Goal: Task Accomplishment & Management: Complete application form

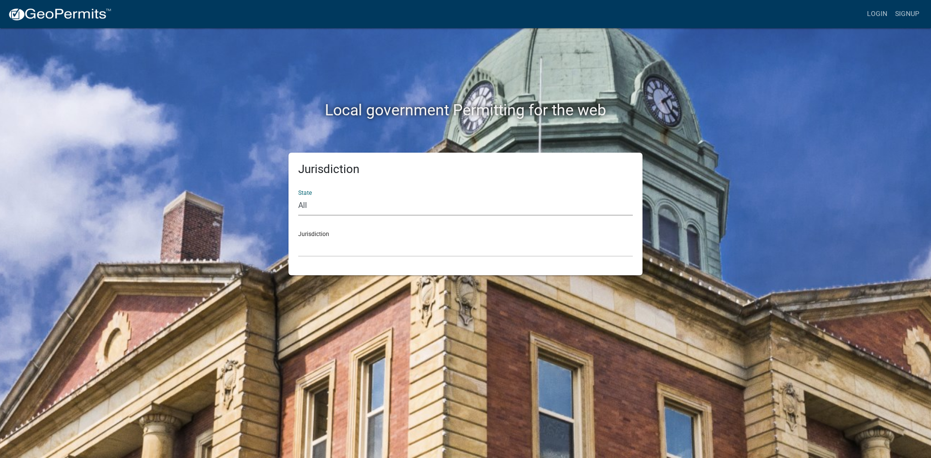
click at [300, 205] on select "All [US_STATE] [US_STATE] [US_STATE] [US_STATE] [US_STATE] [US_STATE] [US_STATE…" at bounding box center [465, 206] width 334 height 20
select select "[US_STATE]"
click at [298, 196] on select "All [US_STATE] [US_STATE] [US_STATE] [US_STATE] [US_STATE] [US_STATE] [US_STATE…" at bounding box center [465, 206] width 334 height 20
click at [309, 247] on select "[GEOGRAPHIC_DATA], [US_STATE][PERSON_NAME][GEOGRAPHIC_DATA], [US_STATE][PERSON_…" at bounding box center [465, 247] width 334 height 20
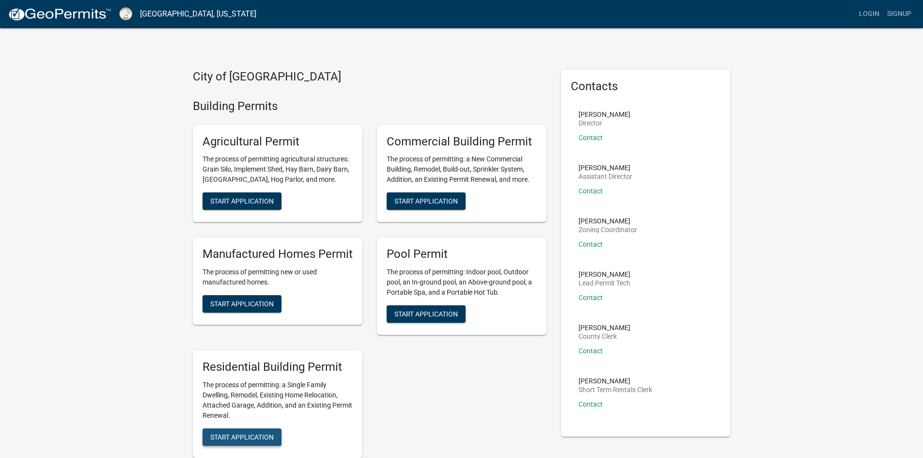
click at [245, 437] on span "Start Application" at bounding box center [241, 437] width 63 height 8
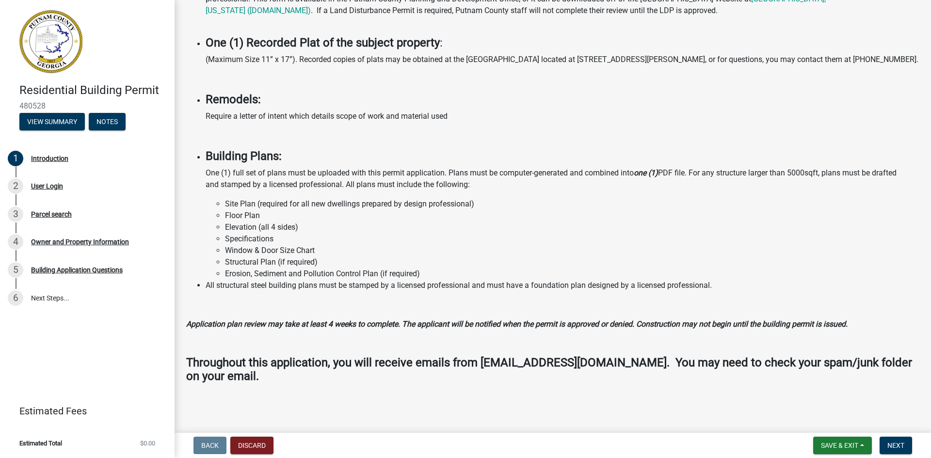
scroll to position [657, 0]
click at [901, 444] on span "Next" at bounding box center [895, 446] width 17 height 8
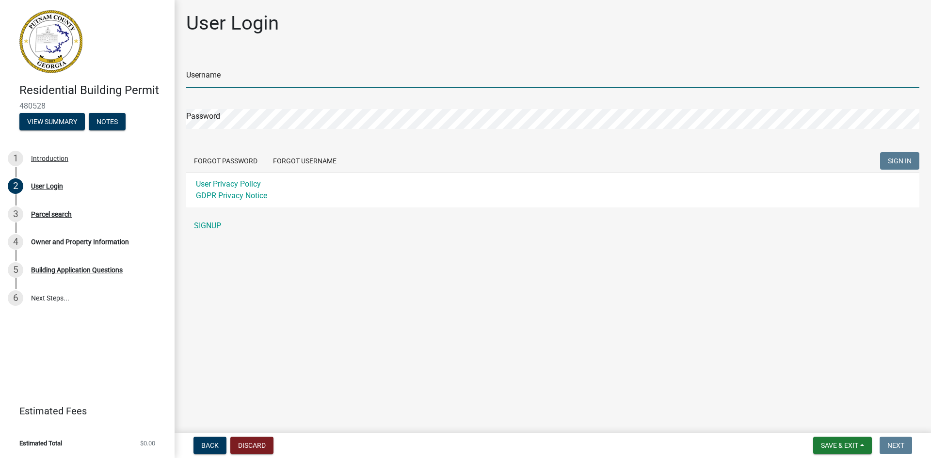
click at [228, 80] on input "Username" at bounding box center [552, 78] width 733 height 20
type input "283linburg"
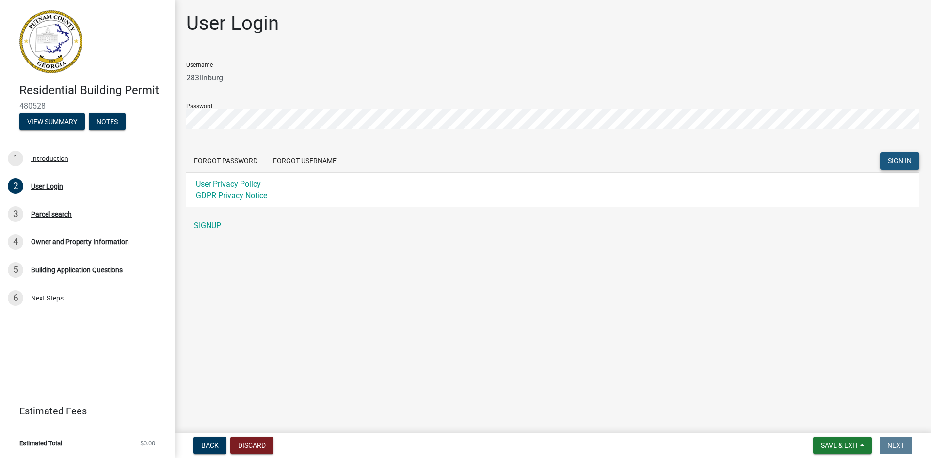
click at [896, 160] on span "SIGN IN" at bounding box center [899, 161] width 24 height 8
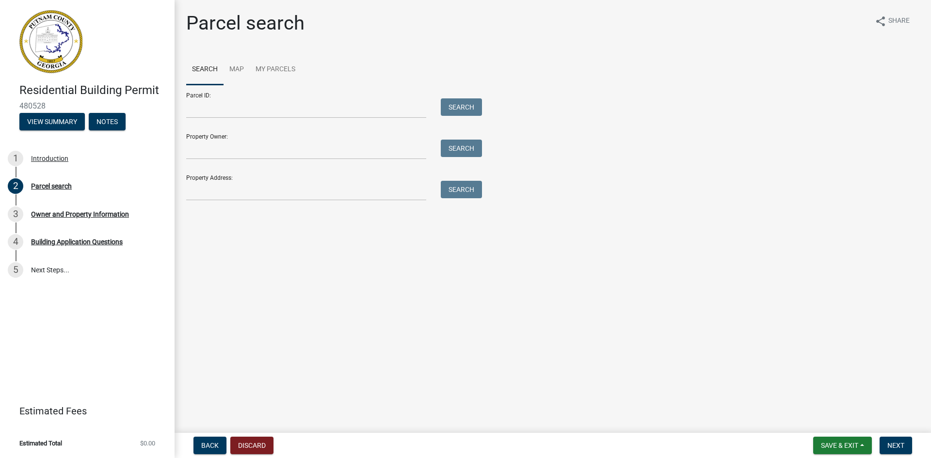
click at [186, 190] on div at bounding box center [306, 191] width 254 height 20
click at [190, 191] on input "Property Address:" at bounding box center [306, 191] width 240 height 20
type input "[STREET_ADDRESS]"
click at [459, 190] on button "Search" at bounding box center [461, 189] width 41 height 17
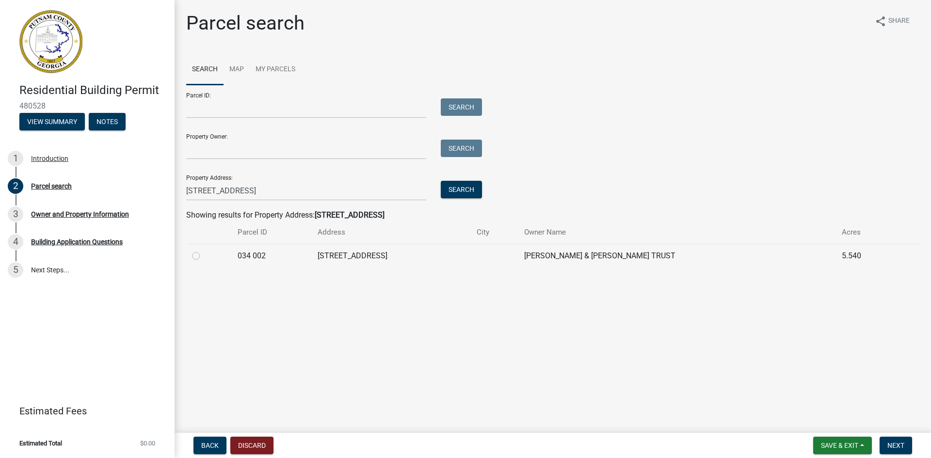
click at [204, 250] on label at bounding box center [204, 250] width 0 height 0
click at [204, 256] on 002 "radio" at bounding box center [207, 253] width 6 height 6
radio 002 "true"
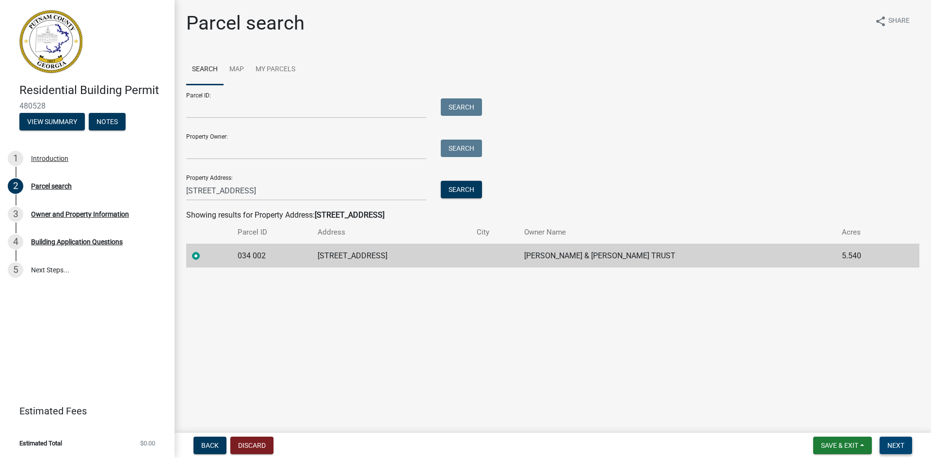
click at [889, 442] on span "Next" at bounding box center [895, 446] width 17 height 8
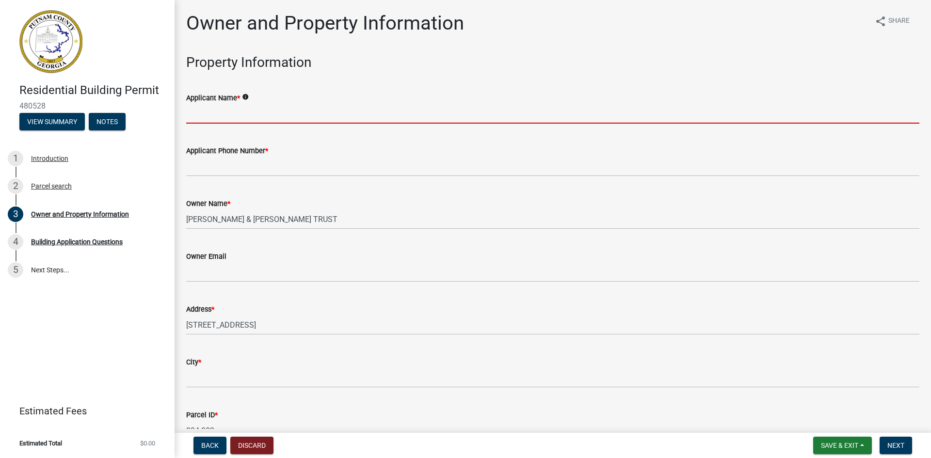
click at [189, 114] on input "Applicant Name *" at bounding box center [552, 114] width 733 height 20
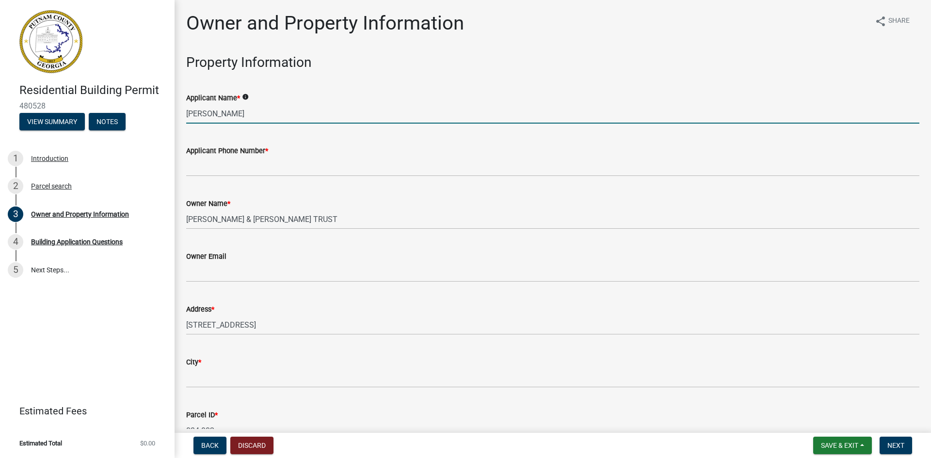
type input "[PERSON_NAME]"
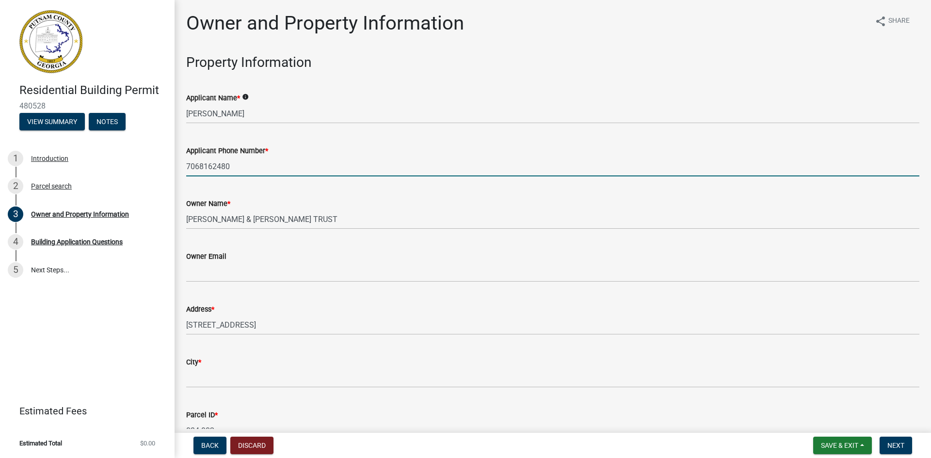
type input "7068162480"
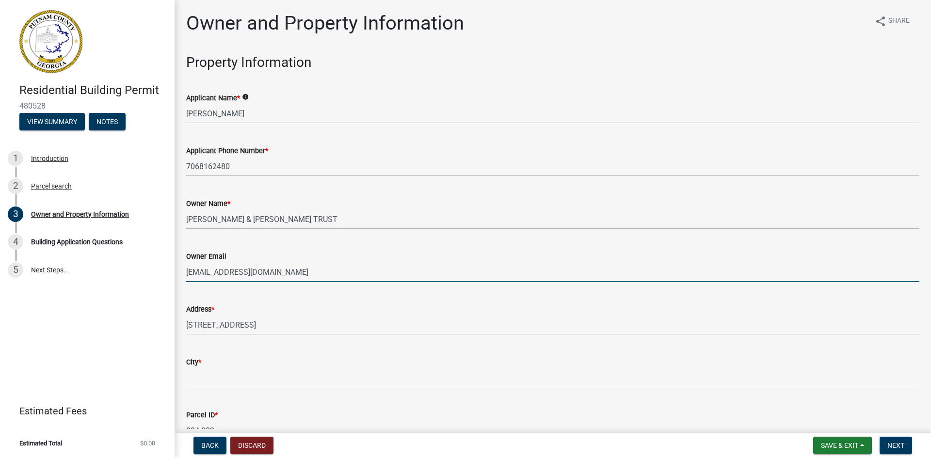
type input "[EMAIL_ADDRESS][DOMAIN_NAME]"
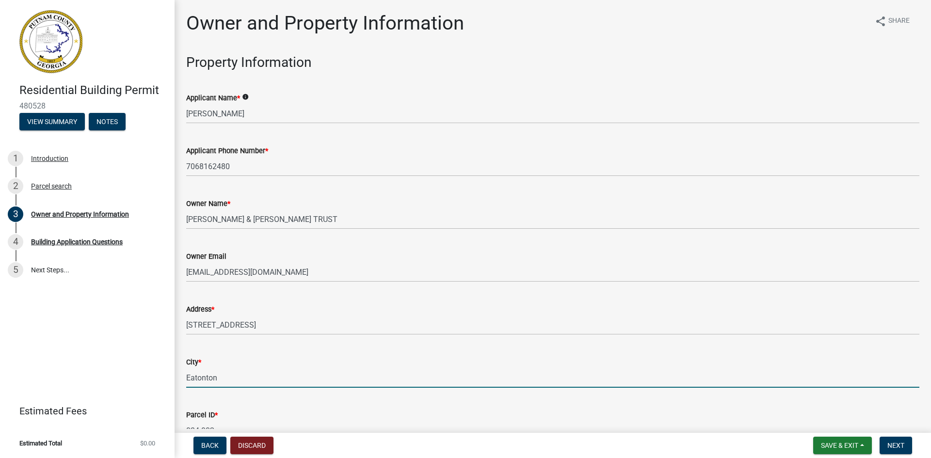
type input "Eatonton"
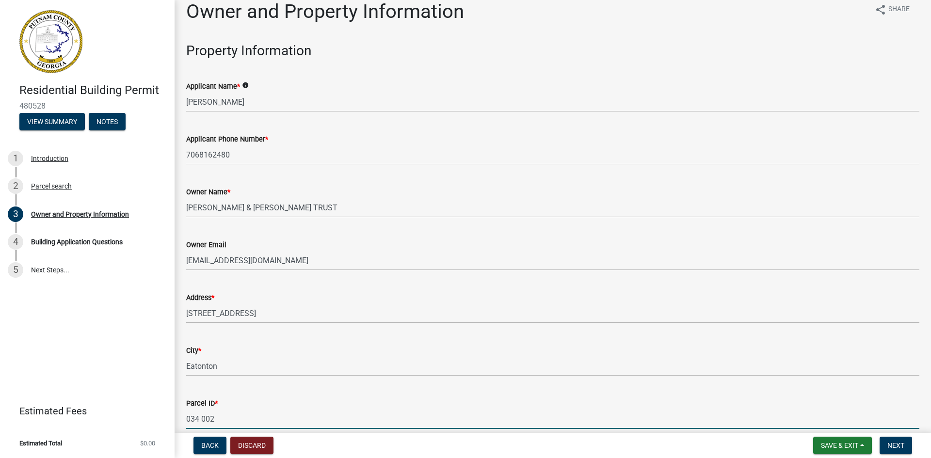
scroll to position [269, 0]
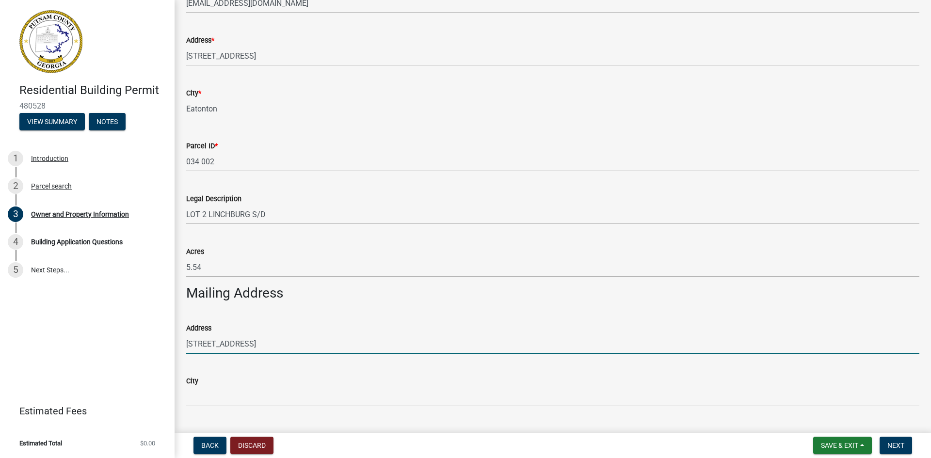
type input "[STREET_ADDRESS]"
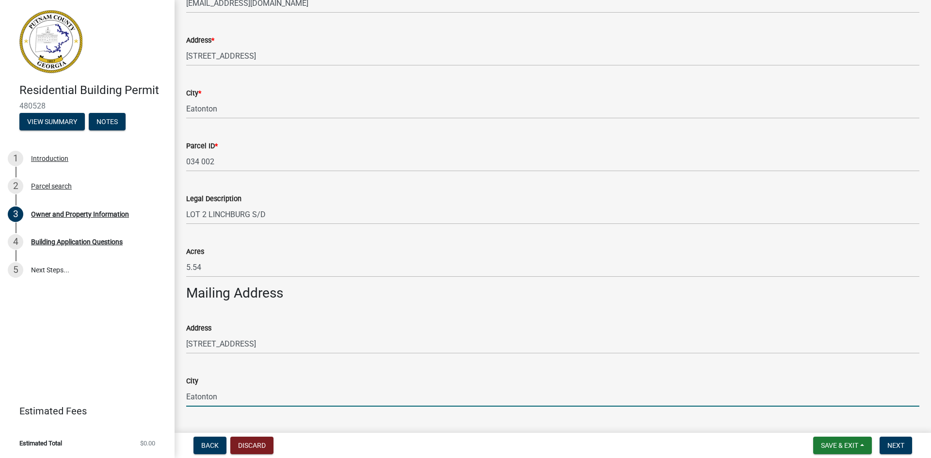
type input "Eatonton"
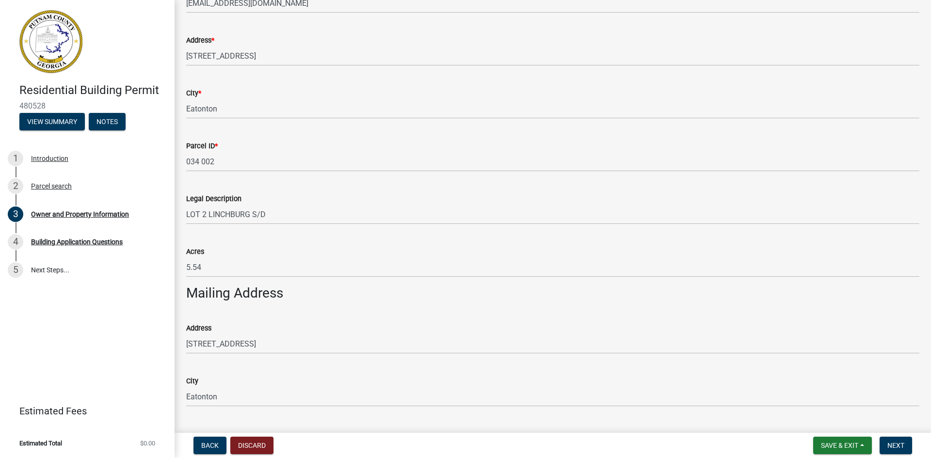
scroll to position [504, 0]
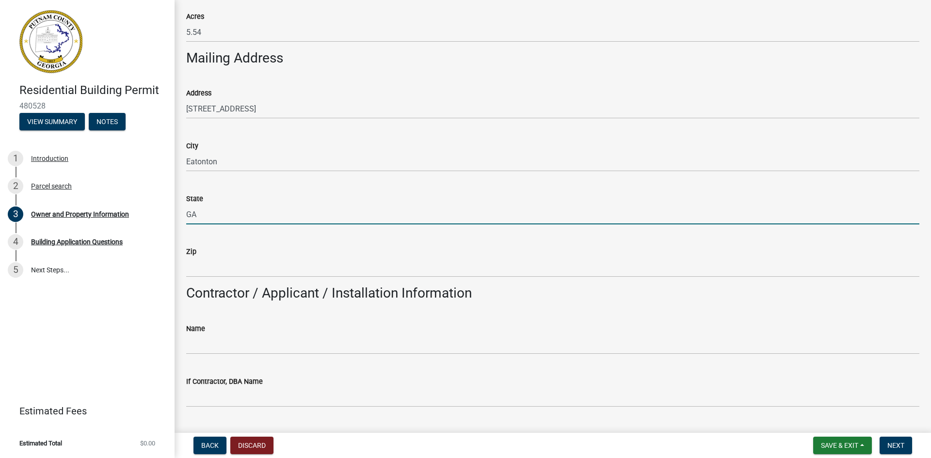
type input "GA"
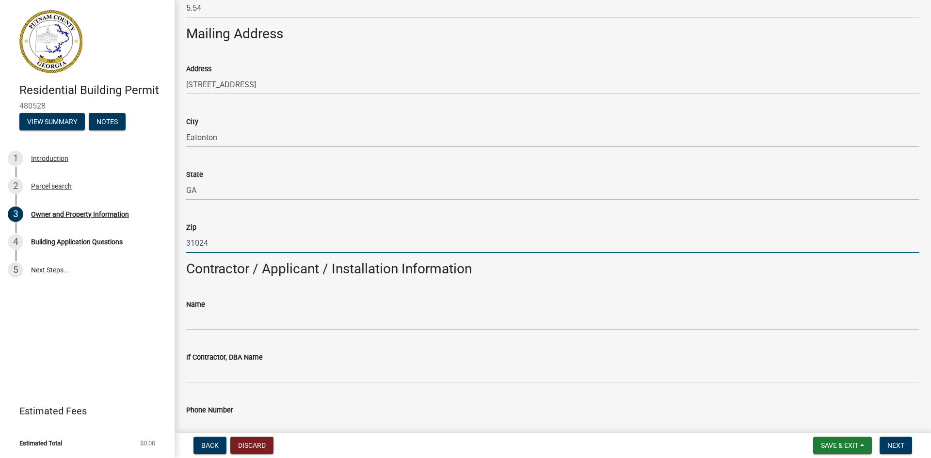
scroll to position [553, 0]
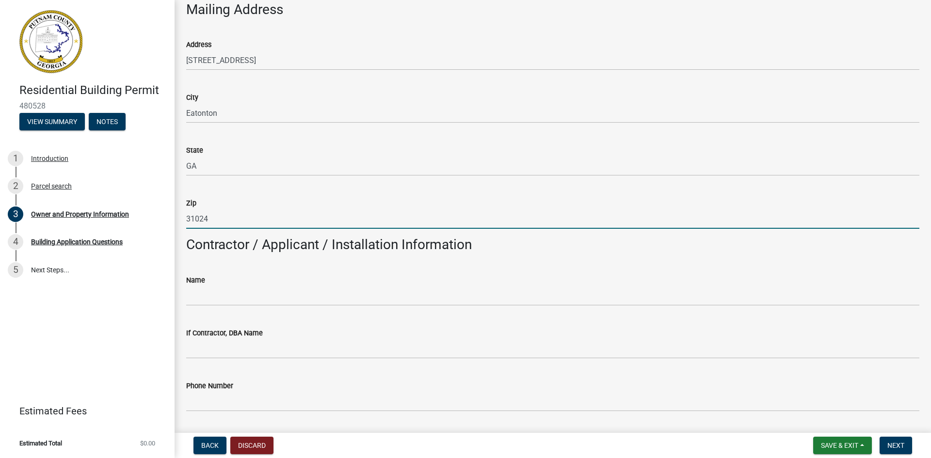
type input "31024"
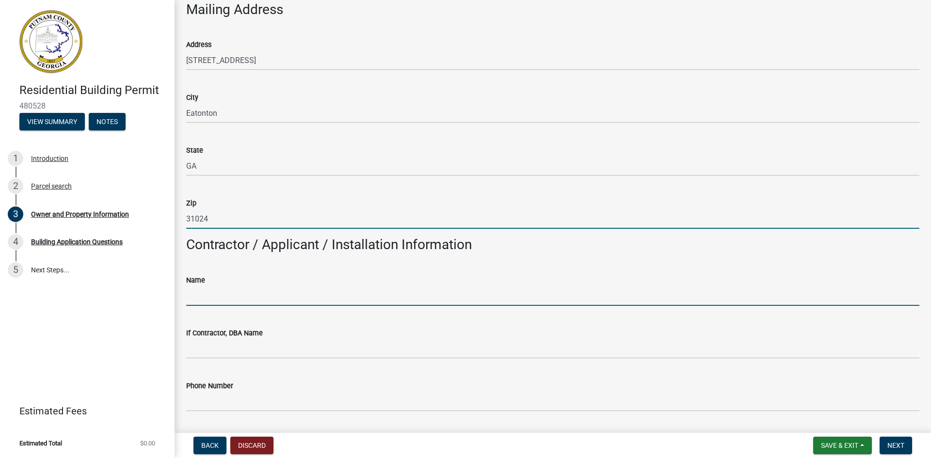
click at [189, 300] on input "Name" at bounding box center [552, 296] width 733 height 20
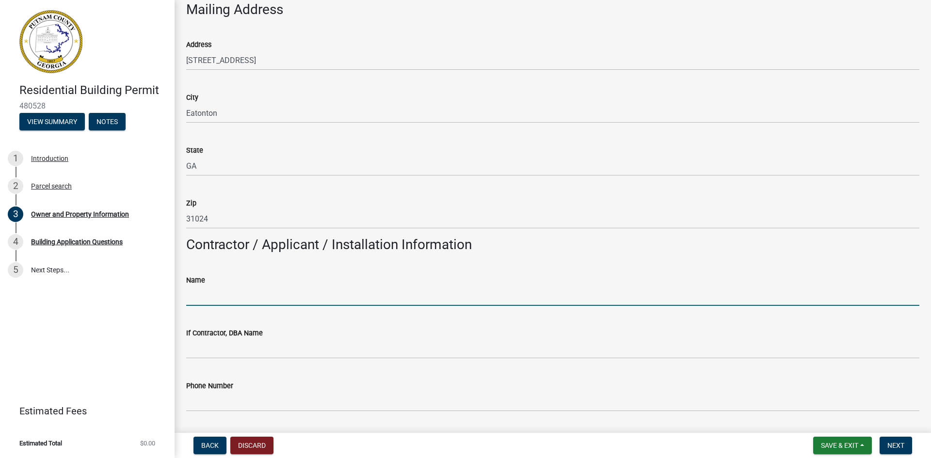
type input "home owner"
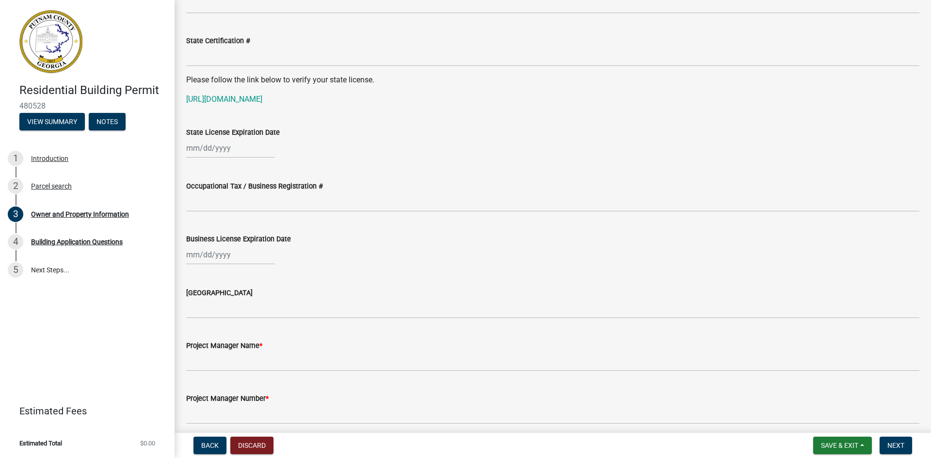
scroll to position [1231, 0]
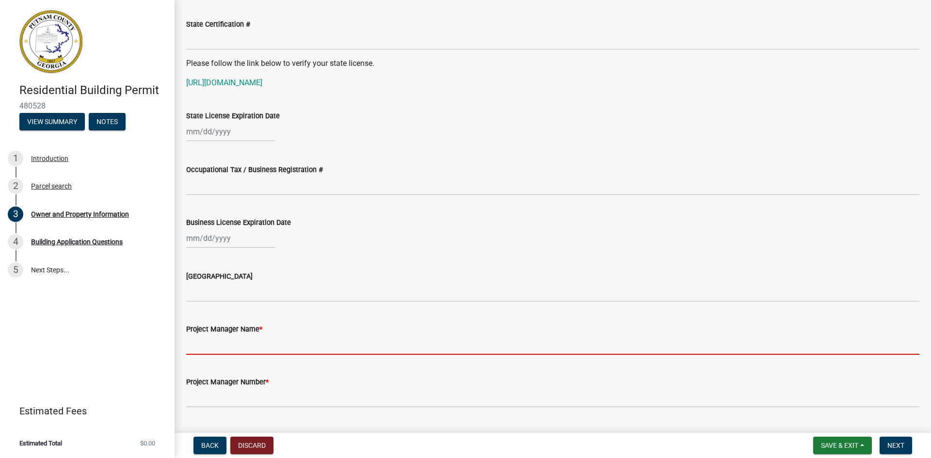
click at [187, 346] on input "Project Manager Name *" at bounding box center [552, 345] width 733 height 20
type input "O"
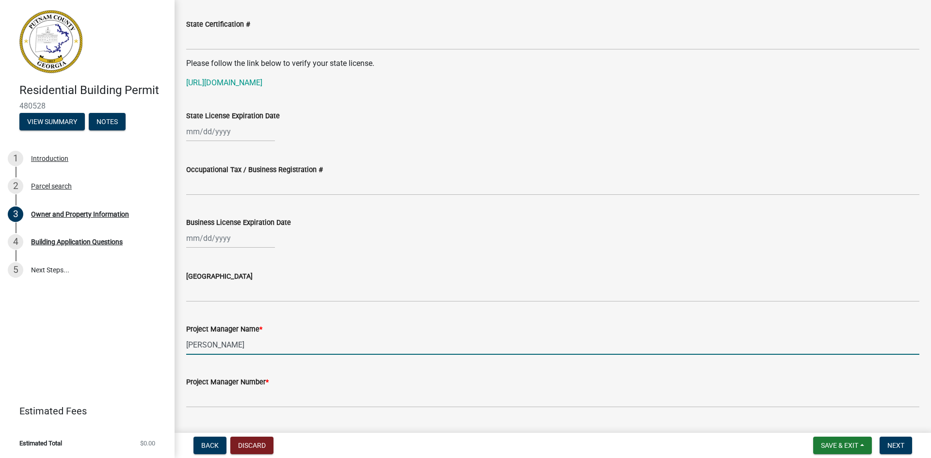
type input "[PERSON_NAME]"
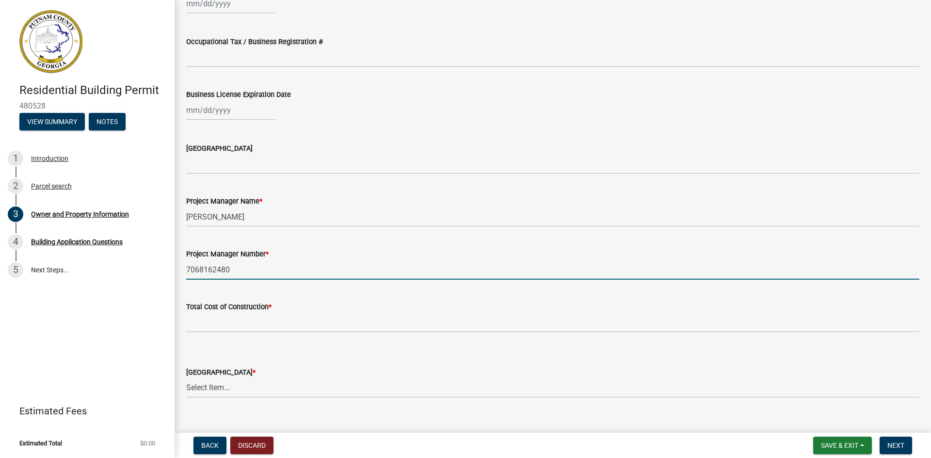
scroll to position [1376, 0]
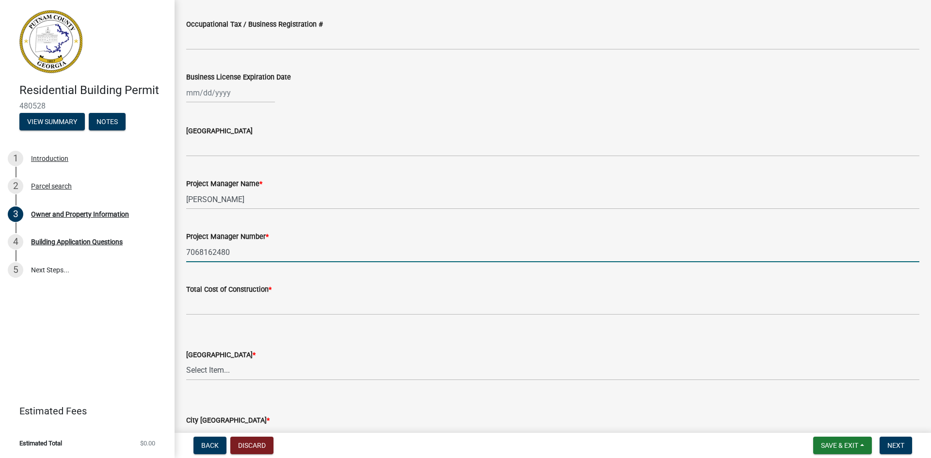
type input "7068162480"
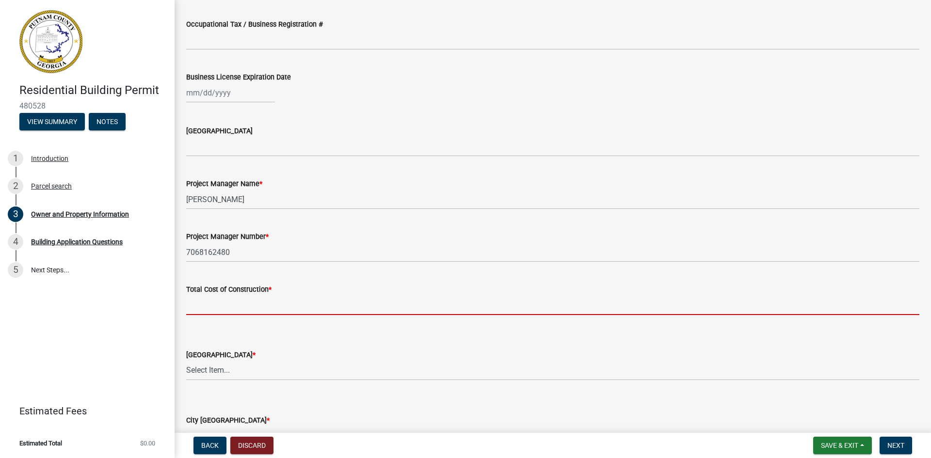
click at [188, 307] on input "text" at bounding box center [552, 305] width 733 height 20
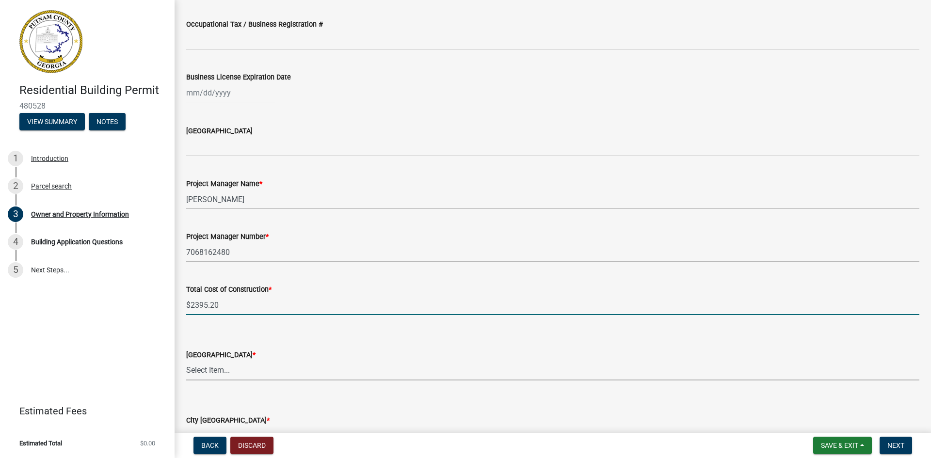
type input "2395.2"
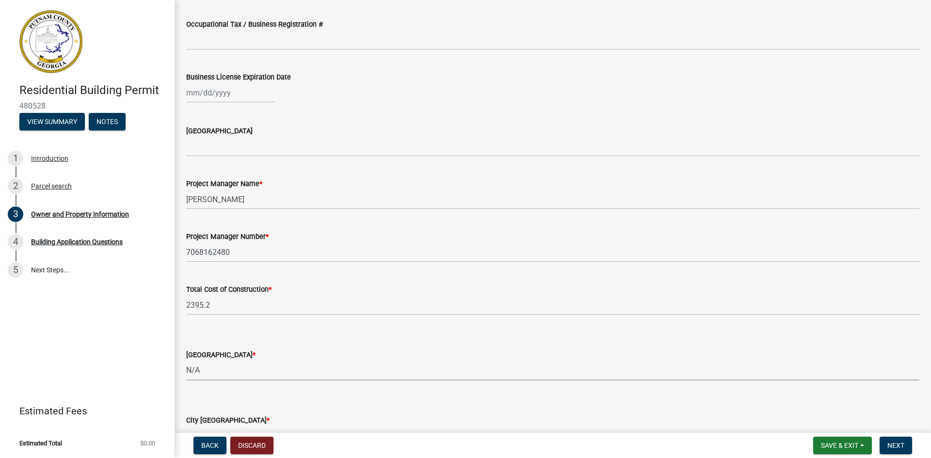
select select "ef7a1fc2-7a7a-426d-b1f0-c9b9b6ca7ff4"
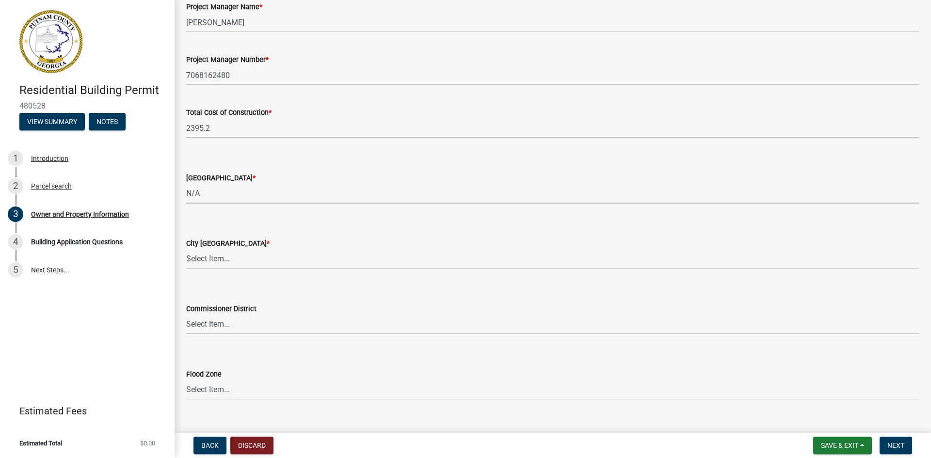
scroll to position [1570, 0]
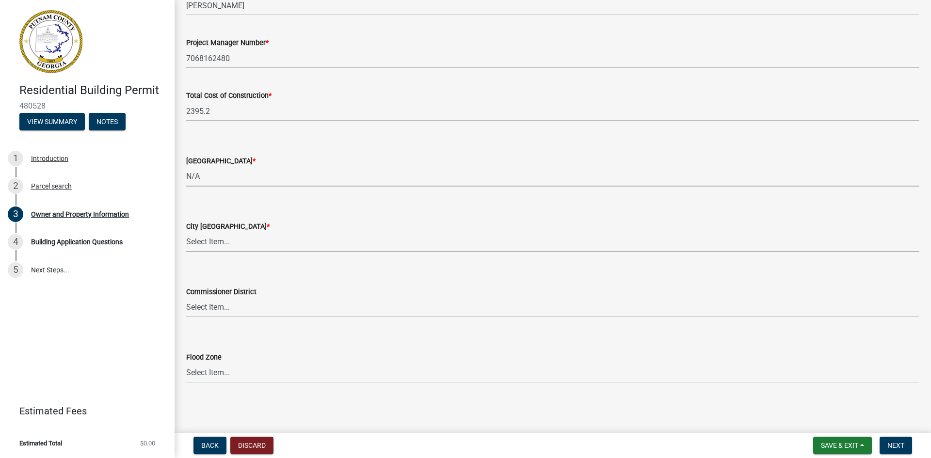
click at [191, 241] on select "Select Item... A-1 A-2 R-1 R-2 R-3 R-4 MHP C-1 C-2 I-1 I-2 DB FH H-P N/A" at bounding box center [552, 242] width 733 height 20
click at [186, 232] on select "Select Item... A-1 A-2 R-1 R-2 R-3 R-4 MHP C-1 C-2 I-1 I-2 DB FH H-P N/A" at bounding box center [552, 242] width 733 height 20
click at [213, 245] on select "Select Item... A-1 A-2 R-1 R-2 R-3 R-4 MHP C-1 C-2 I-1 I-2 DB FH H-P N/A" at bounding box center [552, 242] width 733 height 20
click at [186, 232] on select "Select Item... A-1 A-2 R-1 R-2 R-3 R-4 MHP C-1 C-2 I-1 I-2 DB FH H-P N/A" at bounding box center [552, 242] width 733 height 20
select select "83394b22-4a11-496c-8e5c-75ade2e72faf"
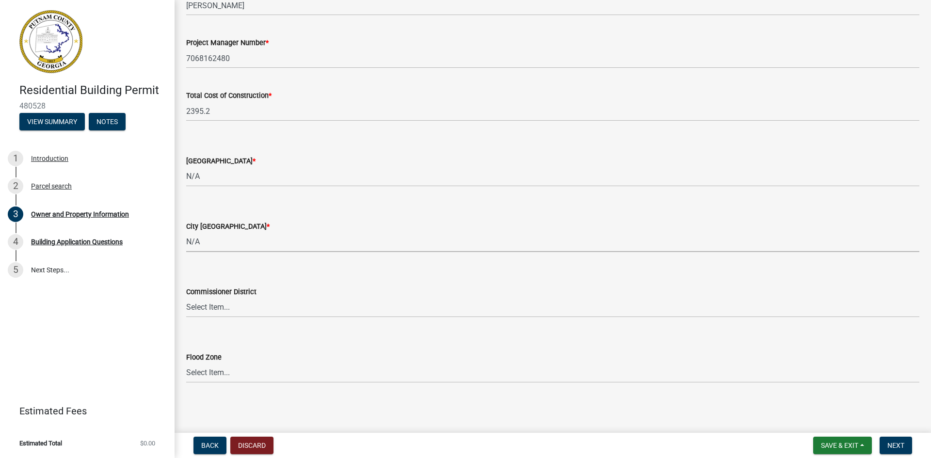
scroll to position [1571, 0]
click at [898, 446] on span "Next" at bounding box center [895, 446] width 17 height 8
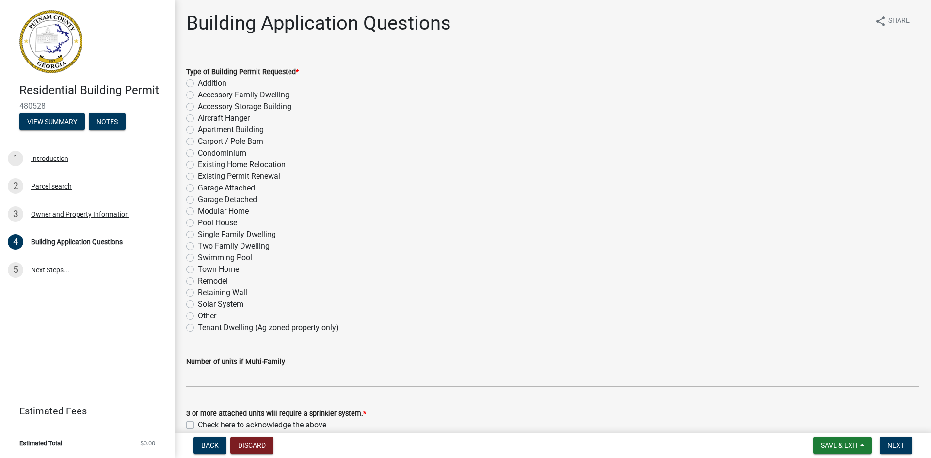
click at [198, 142] on label "Carport / Pole Barn" at bounding box center [230, 142] width 65 height 12
click at [198, 142] on input "Carport / Pole Barn" at bounding box center [201, 139] width 6 height 6
radio input "true"
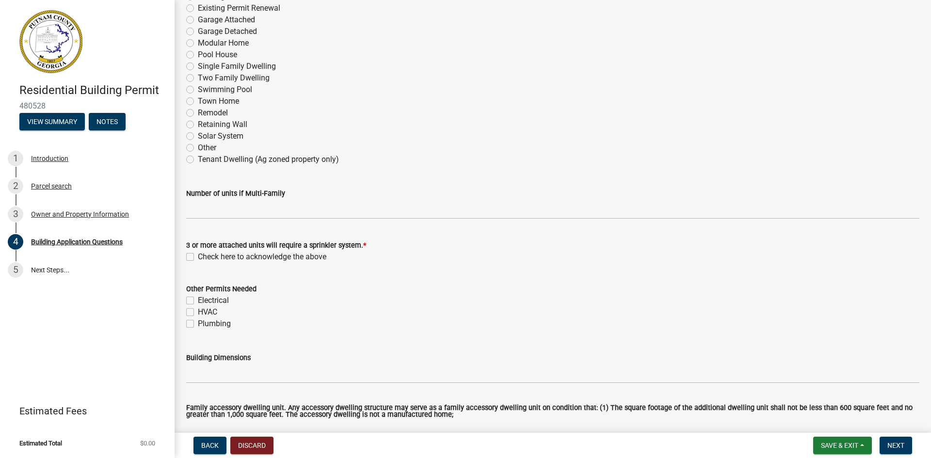
scroll to position [145, 0]
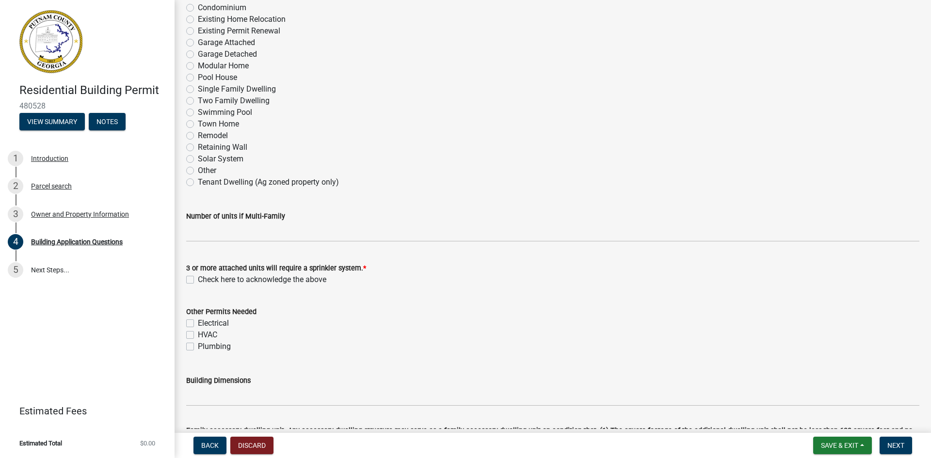
click at [198, 280] on label "Check here to acknowledge the above" at bounding box center [262, 280] width 128 height 12
click at [198, 280] on input "Check here to acknowledge the above" at bounding box center [201, 277] width 6 height 6
checkbox input "true"
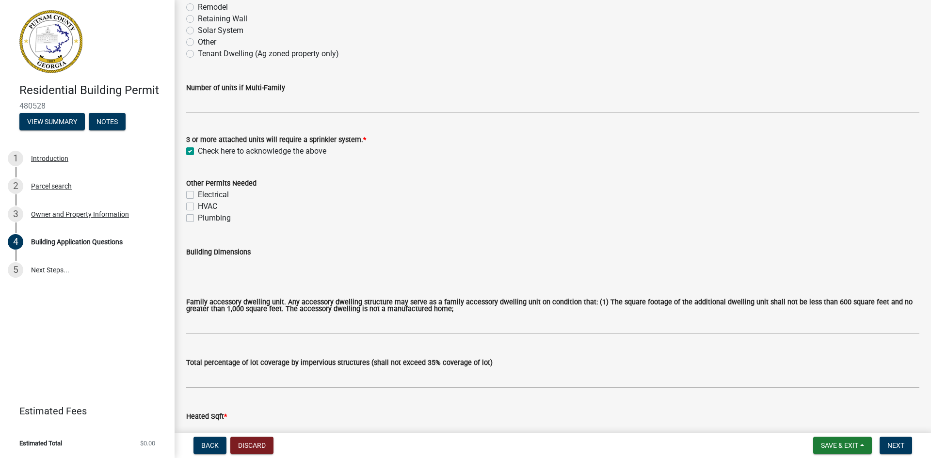
scroll to position [291, 0]
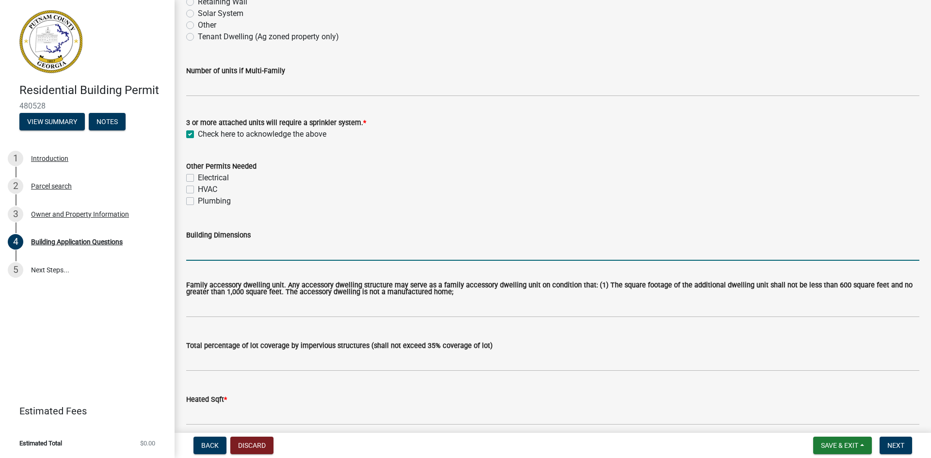
click at [190, 252] on input "Building Dimensions" at bounding box center [552, 251] width 733 height 20
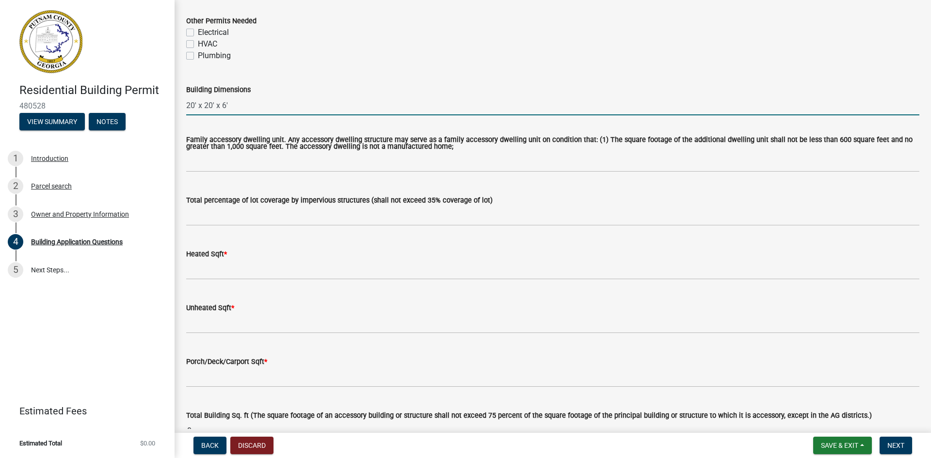
scroll to position [485, 0]
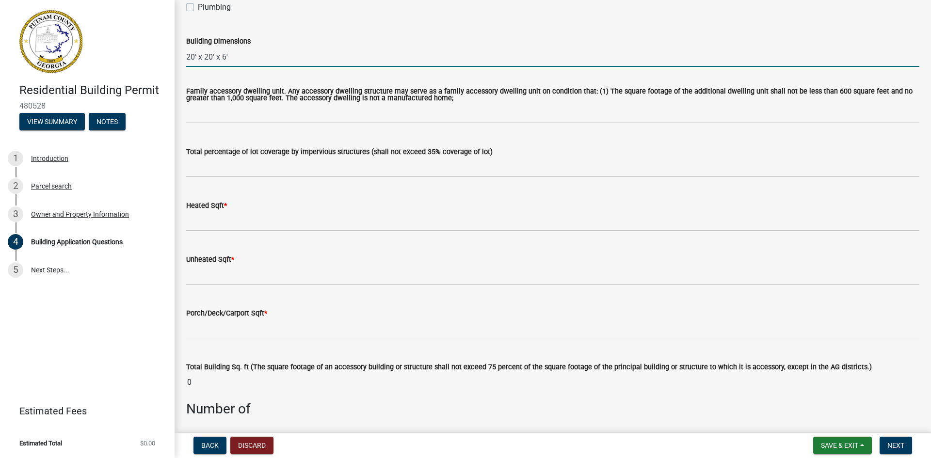
type input "20' x 20' x 6'"
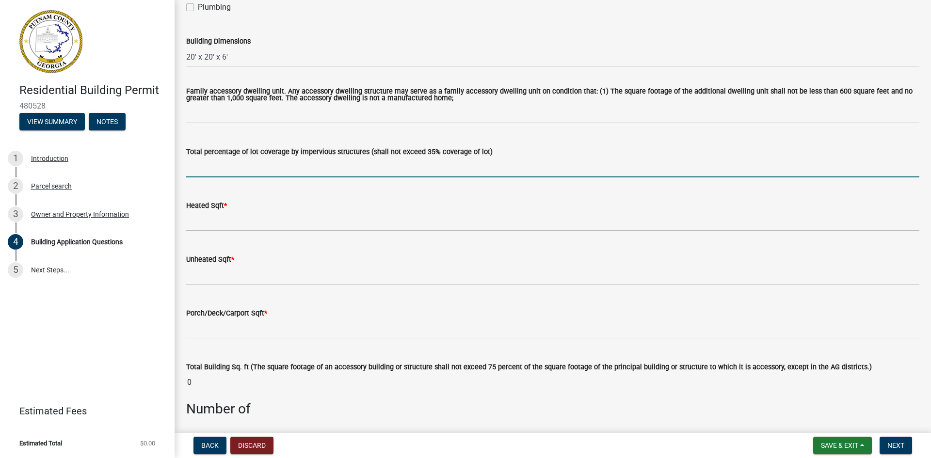
click at [189, 170] on input "text" at bounding box center [552, 168] width 733 height 20
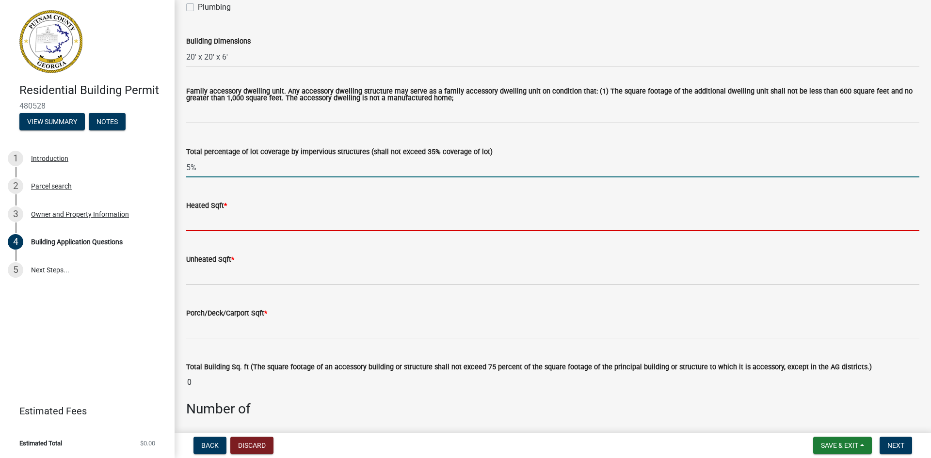
type input "0.05"
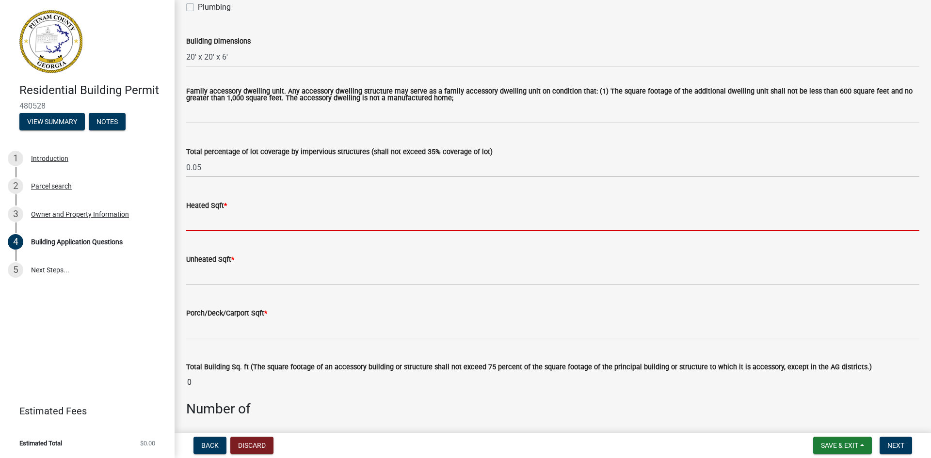
click at [189, 221] on input "text" at bounding box center [552, 221] width 733 height 20
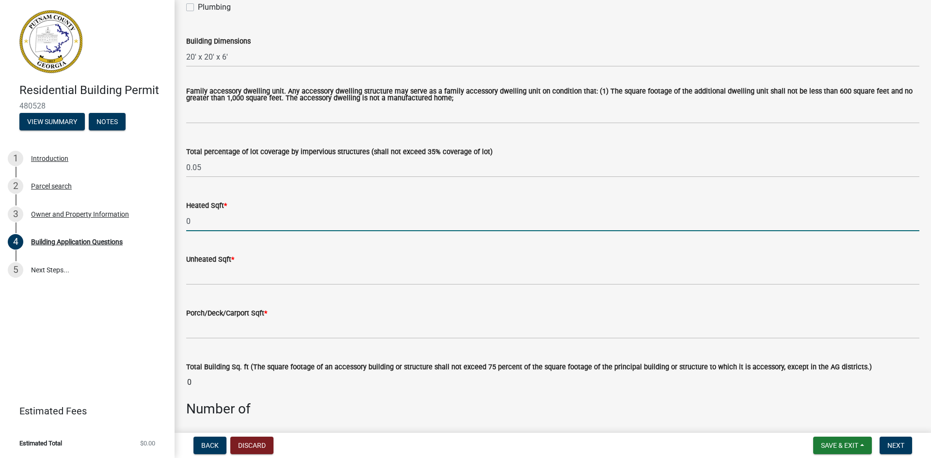
type input "0"
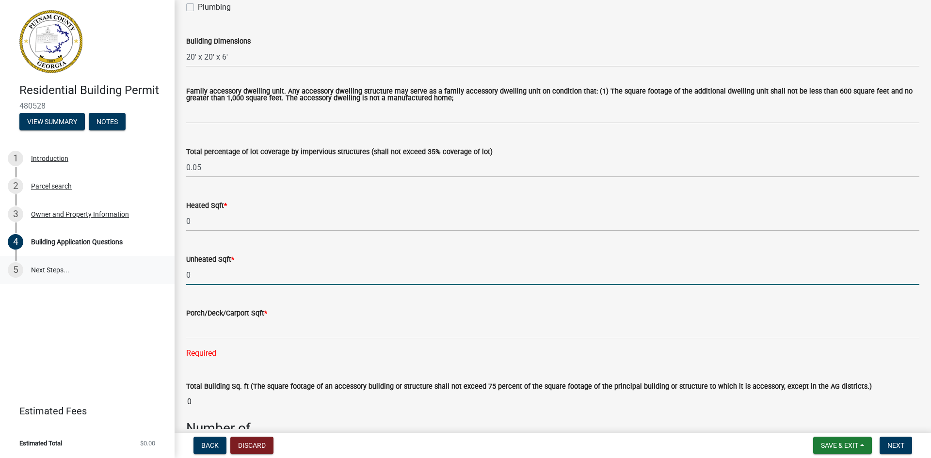
drag, startPoint x: 195, startPoint y: 277, endPoint x: 174, endPoint y: 275, distance: 20.9
click at [174, 275] on div "Residential Building Permit 480528 View Summary Notes 1 Introduction 2 Parcel s…" at bounding box center [465, 229] width 931 height 458
type input "400"
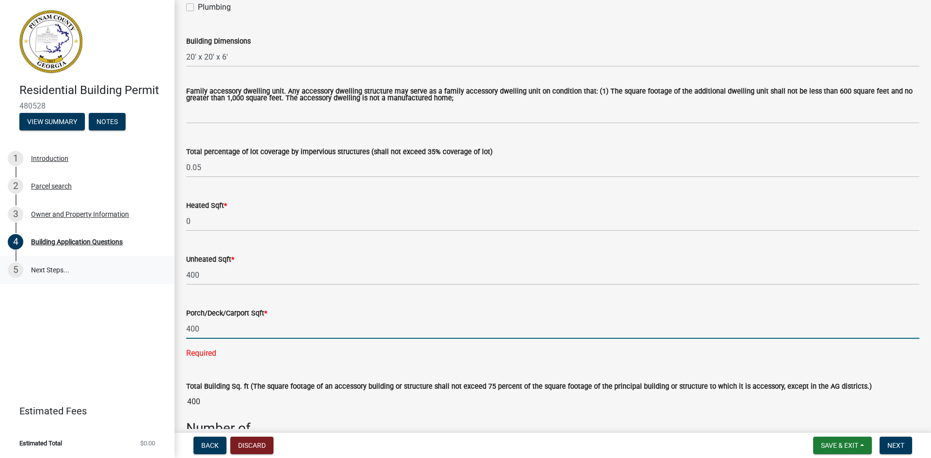
type input "400"
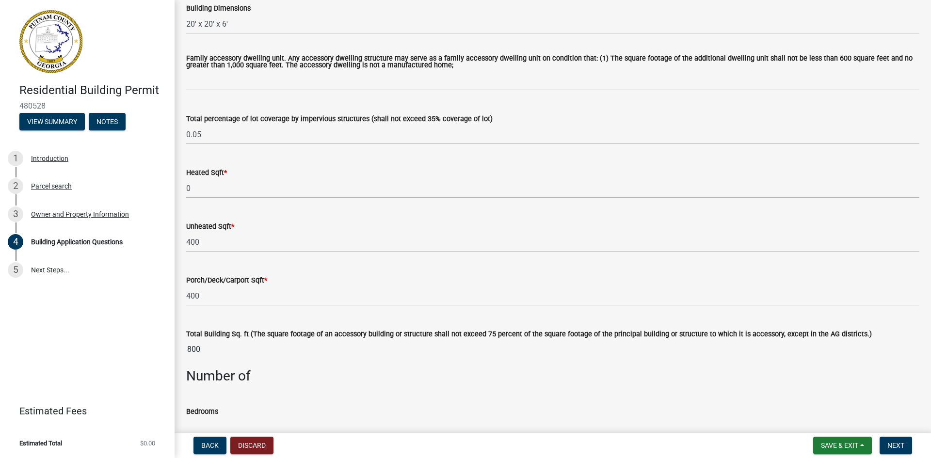
scroll to position [533, 0]
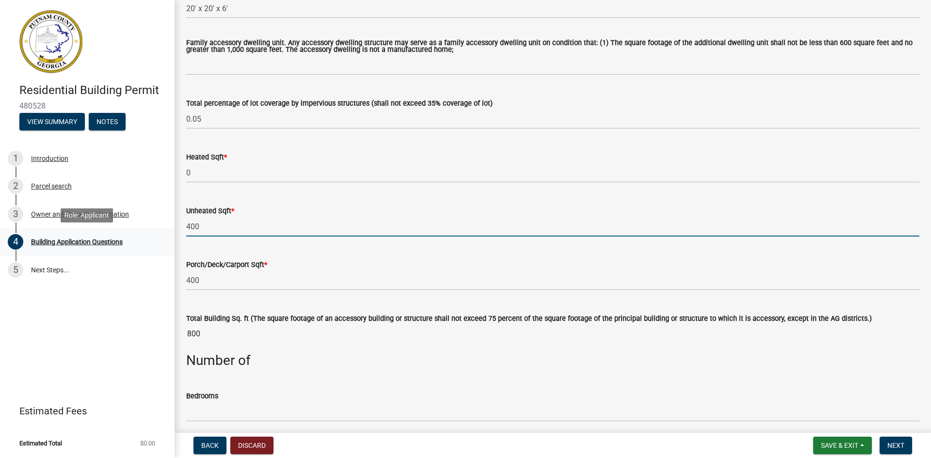
drag, startPoint x: 199, startPoint y: 226, endPoint x: 168, endPoint y: 230, distance: 30.8
click at [168, 230] on div "Residential Building Permit 480528 View Summary Notes 1 Introduction 2 Parcel s…" at bounding box center [465, 229] width 931 height 458
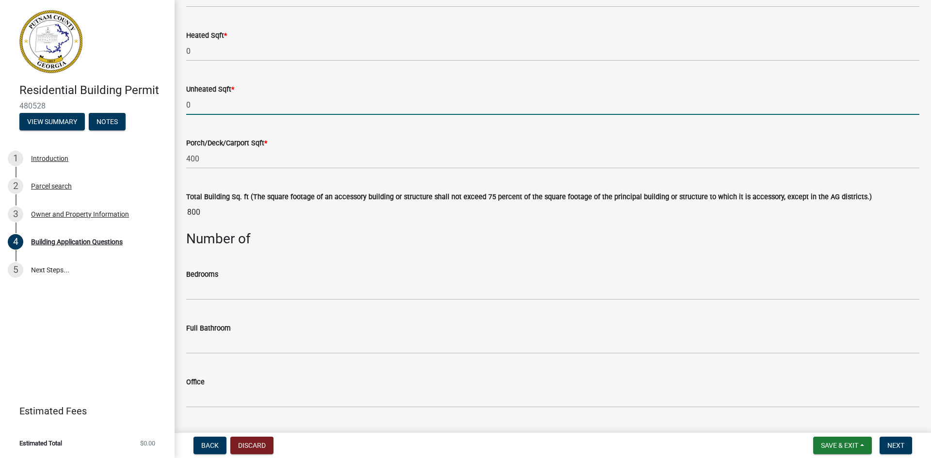
scroll to position [679, 0]
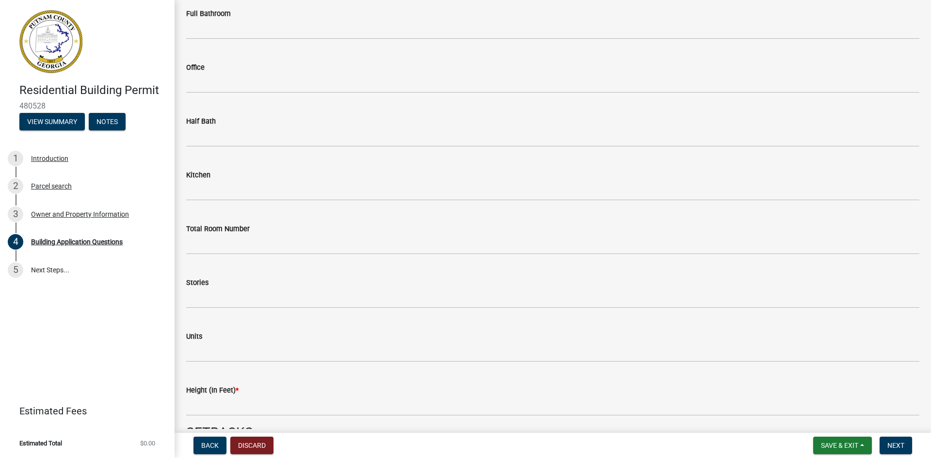
type input "0"
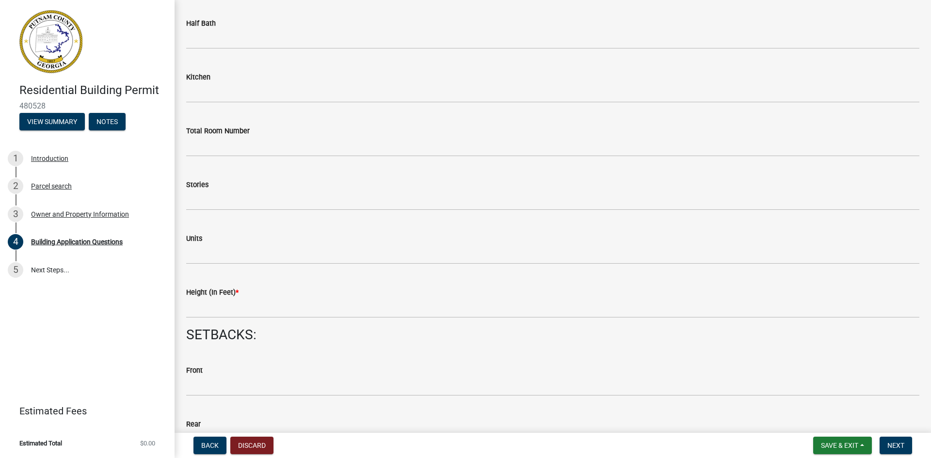
scroll to position [1084, 0]
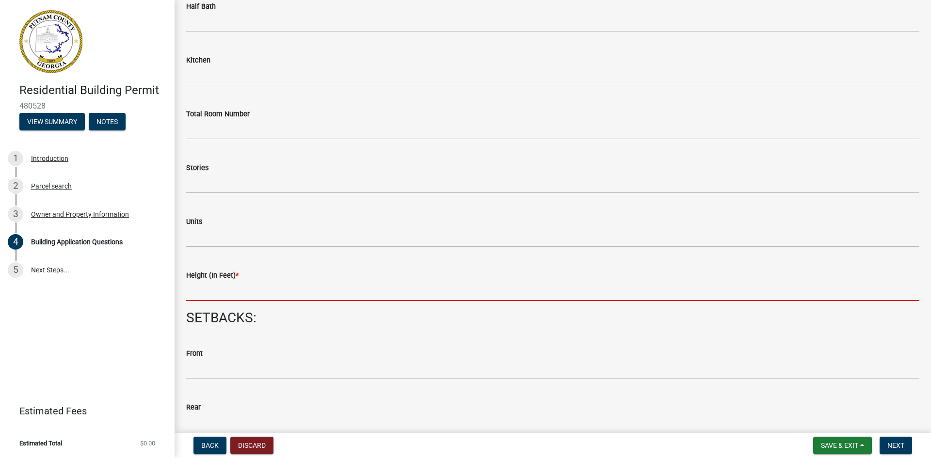
click at [194, 293] on input "text" at bounding box center [552, 291] width 733 height 20
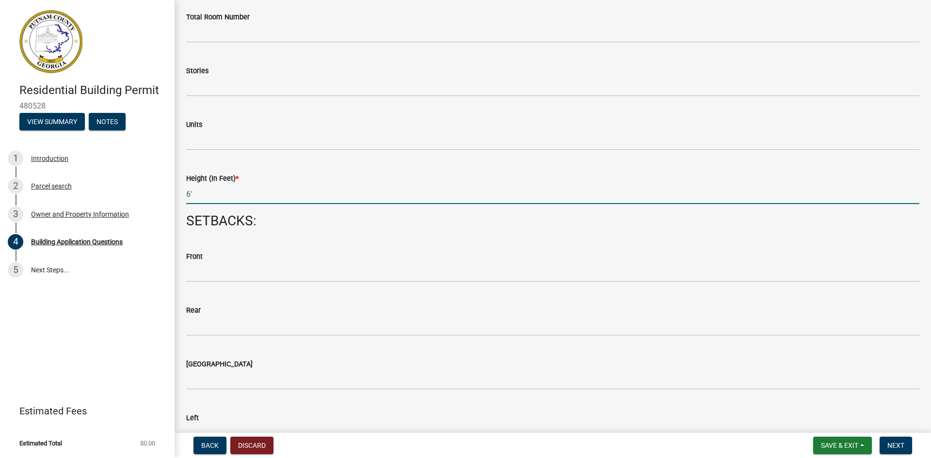
scroll to position [1133, 0]
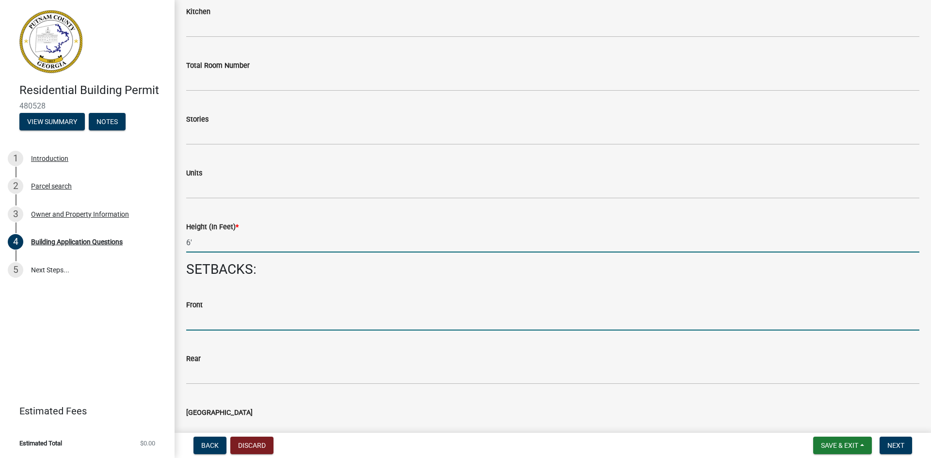
type input "6"
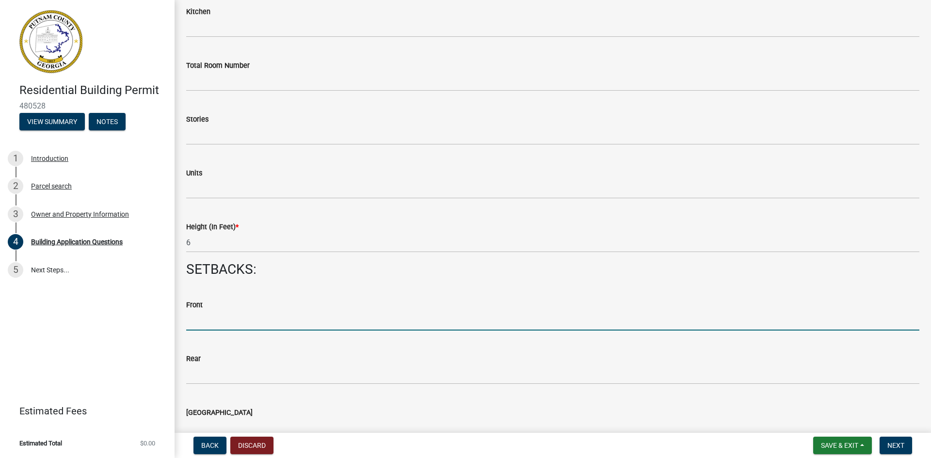
click at [188, 327] on input "text" at bounding box center [552, 321] width 733 height 20
type input "6"
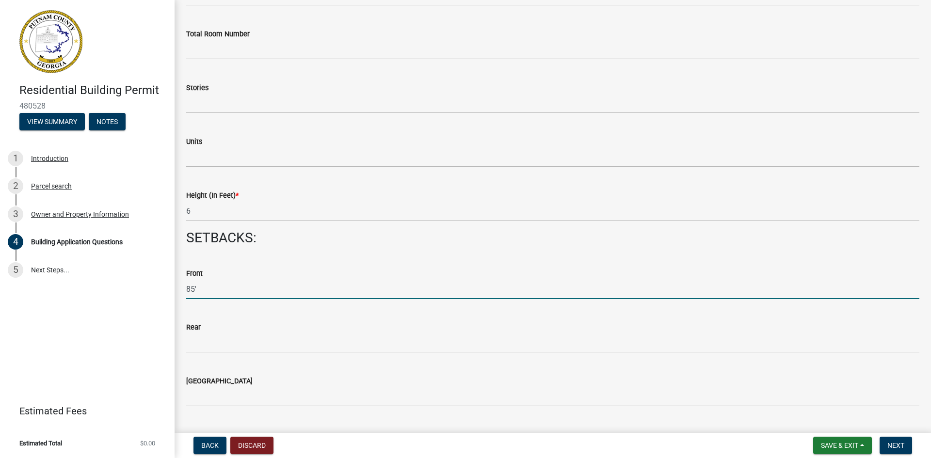
scroll to position [1181, 0]
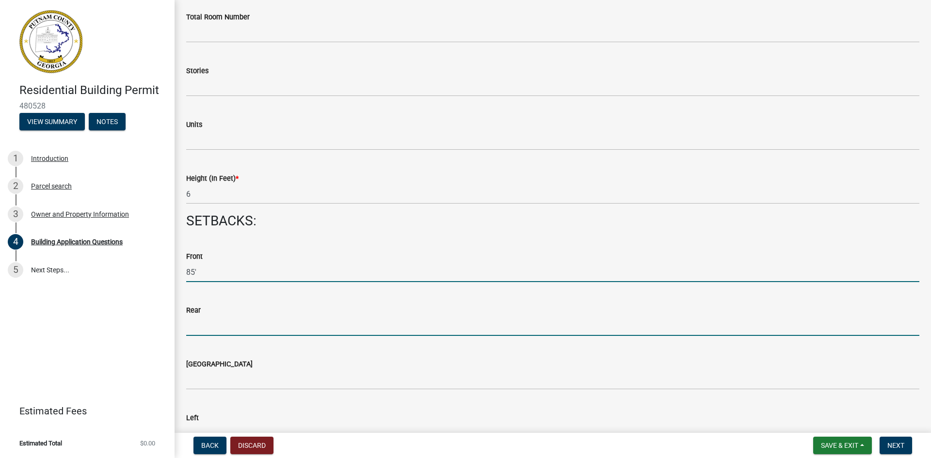
type input "85"
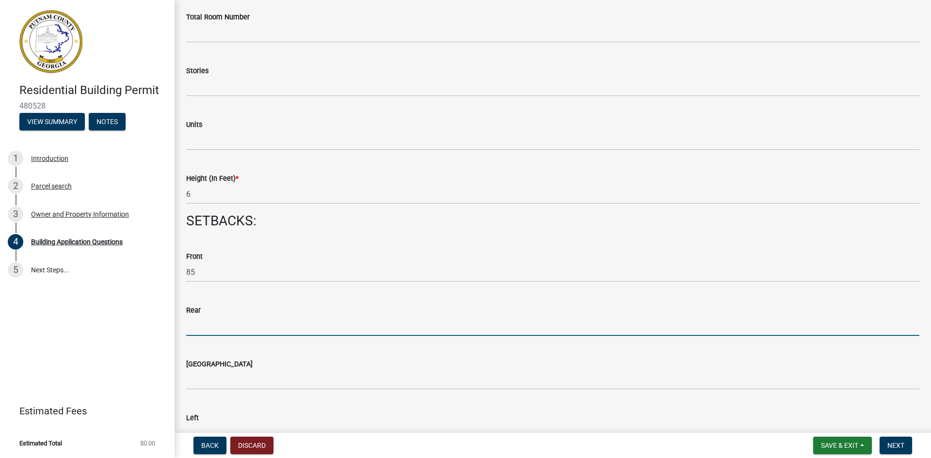
click at [188, 326] on input "text" at bounding box center [552, 326] width 733 height 20
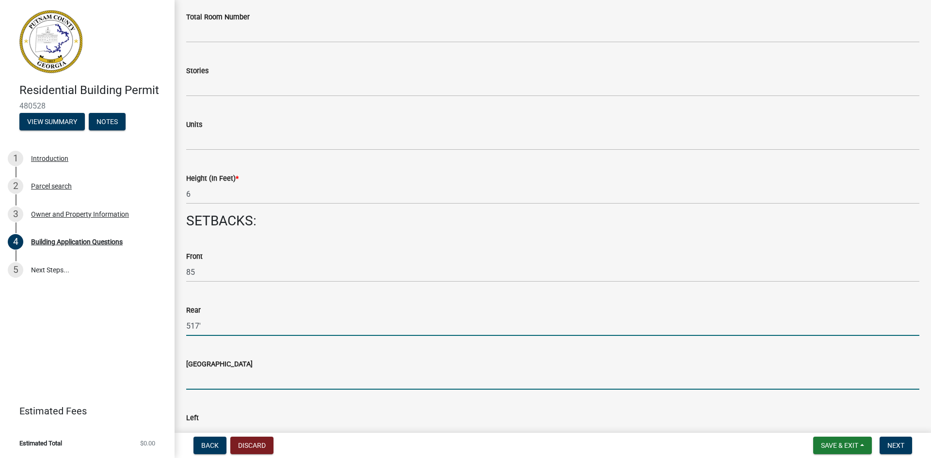
type input "517"
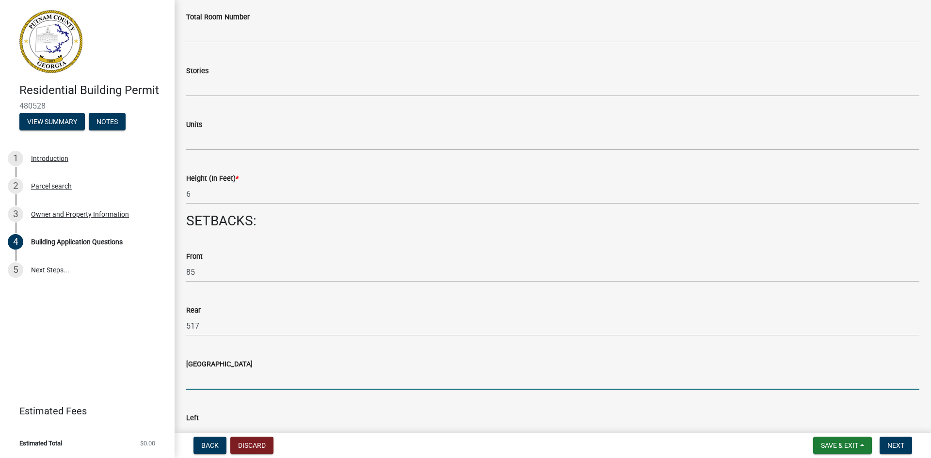
scroll to position [1196, 0]
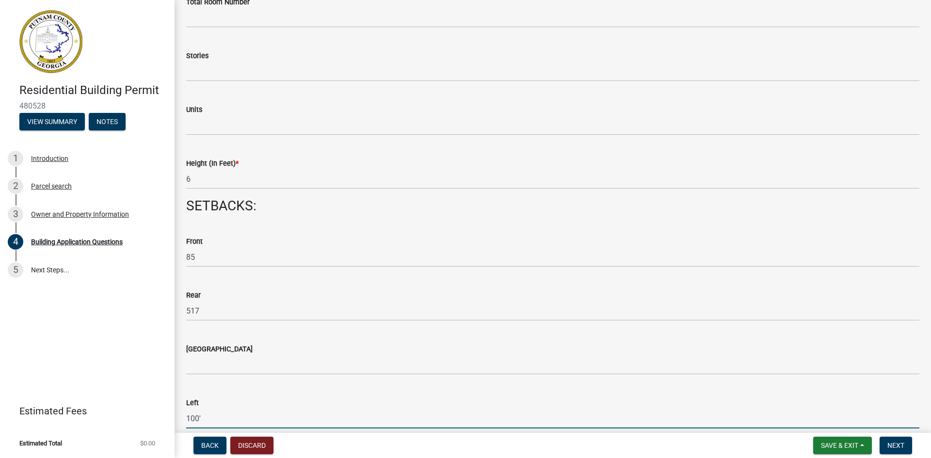
type input "100"
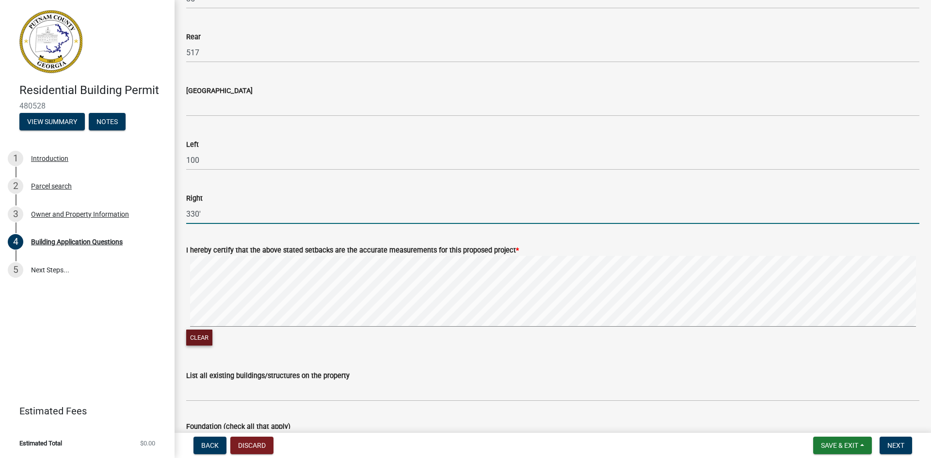
type input "330"
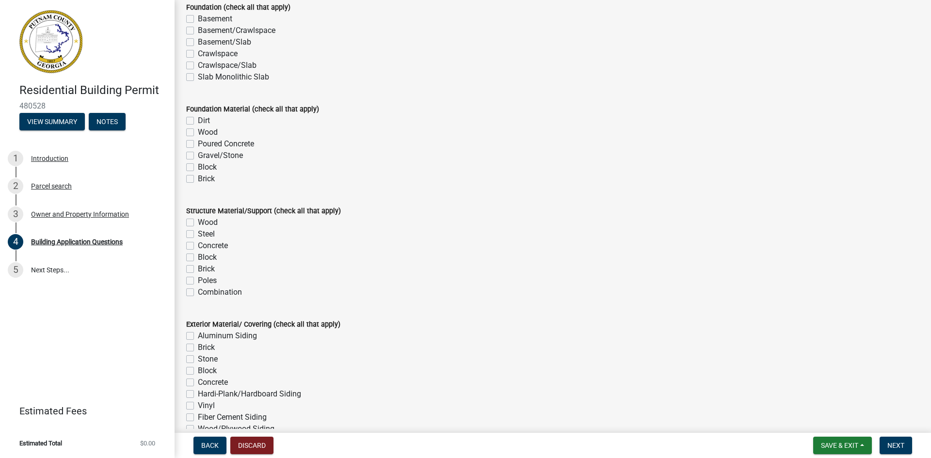
scroll to position [1891, 0]
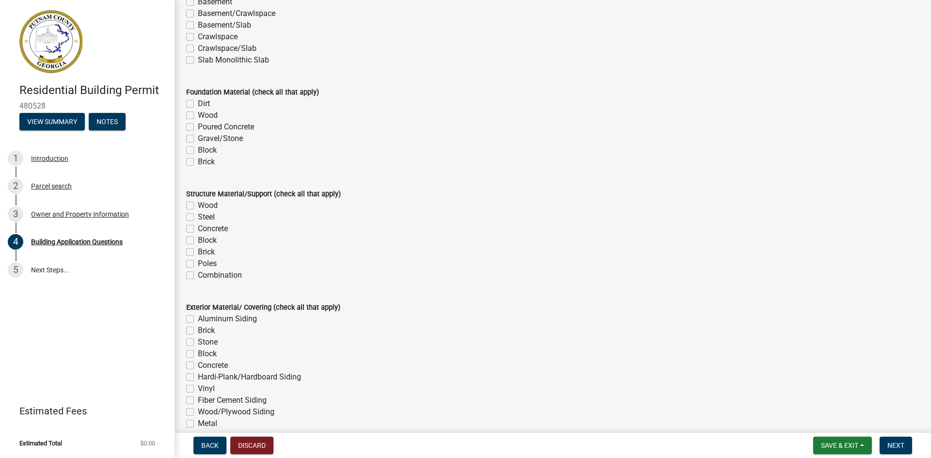
type input "house, 3 sheds, chicken coop"
click at [198, 264] on label "Poles" at bounding box center [207, 264] width 19 height 12
click at [198, 264] on input "Poles" at bounding box center [201, 261] width 6 height 6
checkbox input "true"
checkbox input "false"
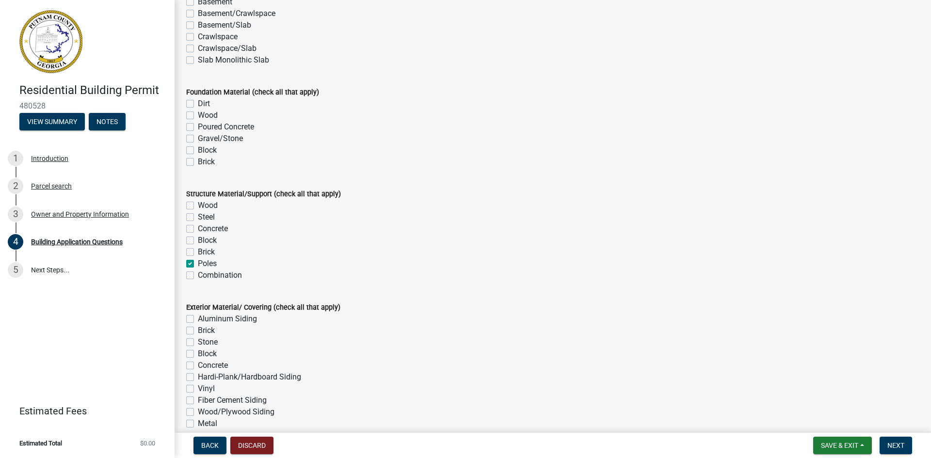
checkbox input "false"
checkbox input "true"
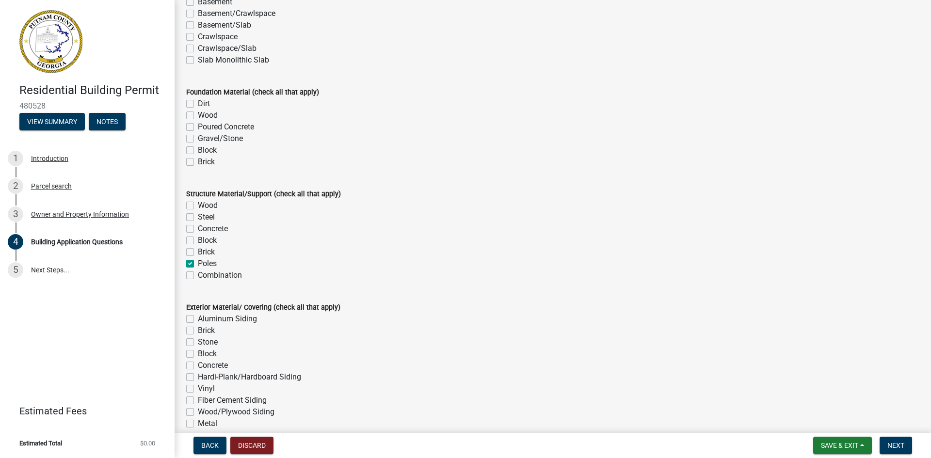
checkbox input "false"
click at [198, 219] on label "Steel" at bounding box center [206, 217] width 17 height 12
click at [198, 218] on input "Steel" at bounding box center [201, 214] width 6 height 6
checkbox input "true"
checkbox input "false"
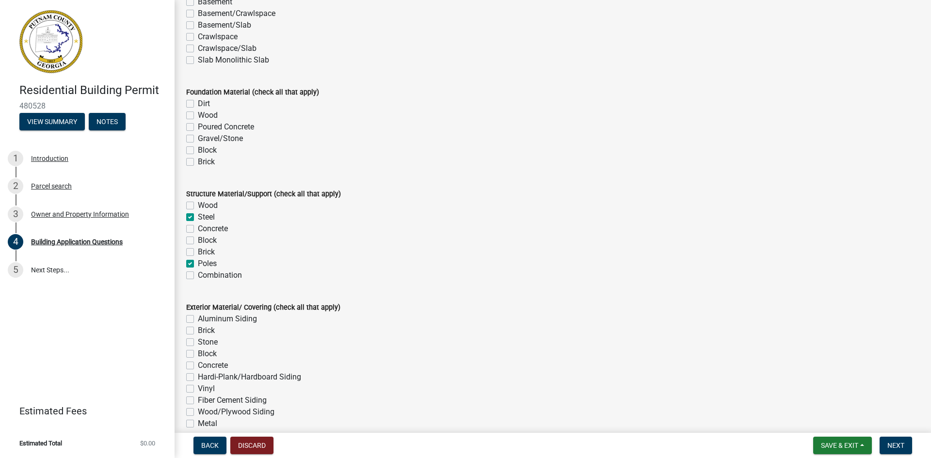
checkbox input "true"
checkbox input "false"
checkbox input "true"
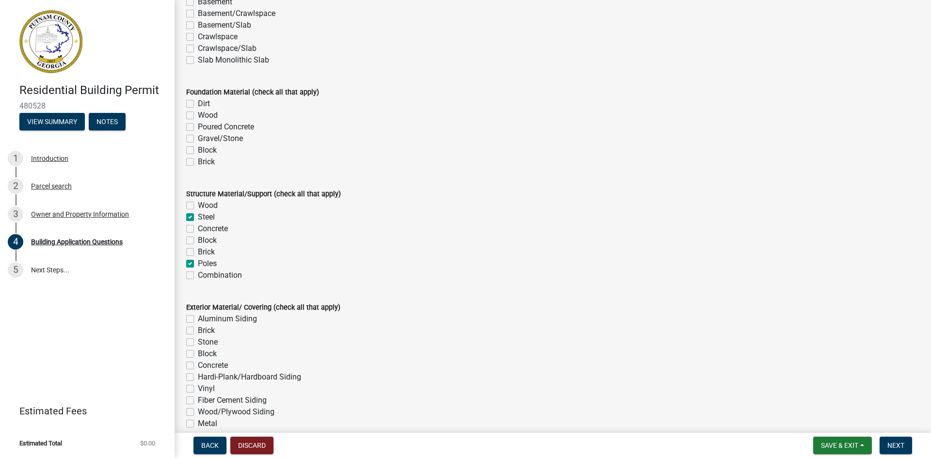
checkbox input "false"
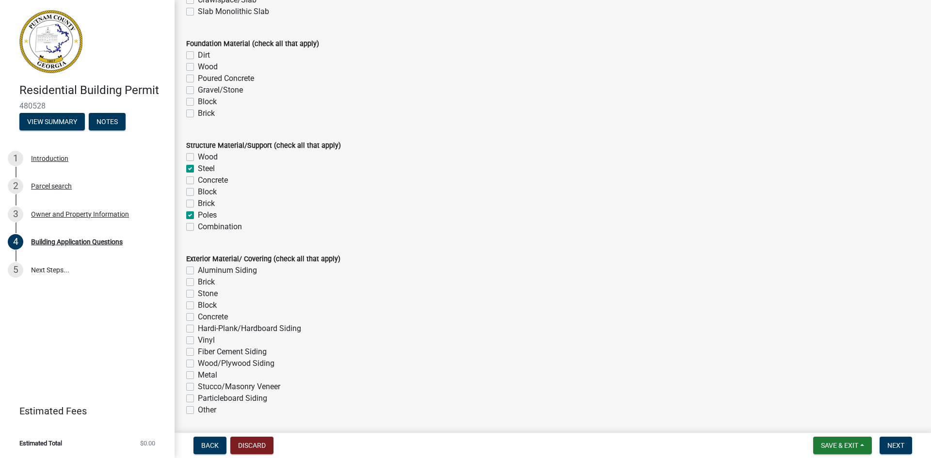
scroll to position [1988, 0]
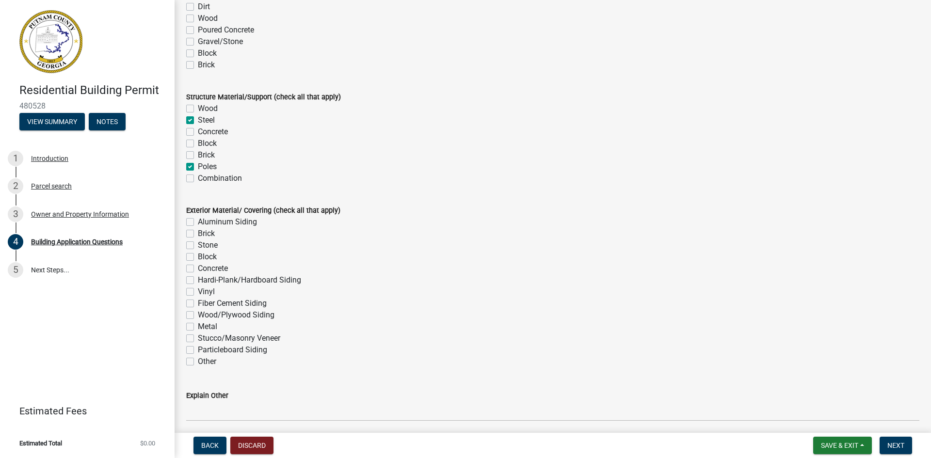
click at [198, 222] on label "Aluminum Siding" at bounding box center [227, 222] width 59 height 12
click at [198, 222] on input "Aluminum Siding" at bounding box center [201, 219] width 6 height 6
checkbox input "true"
checkbox input "false"
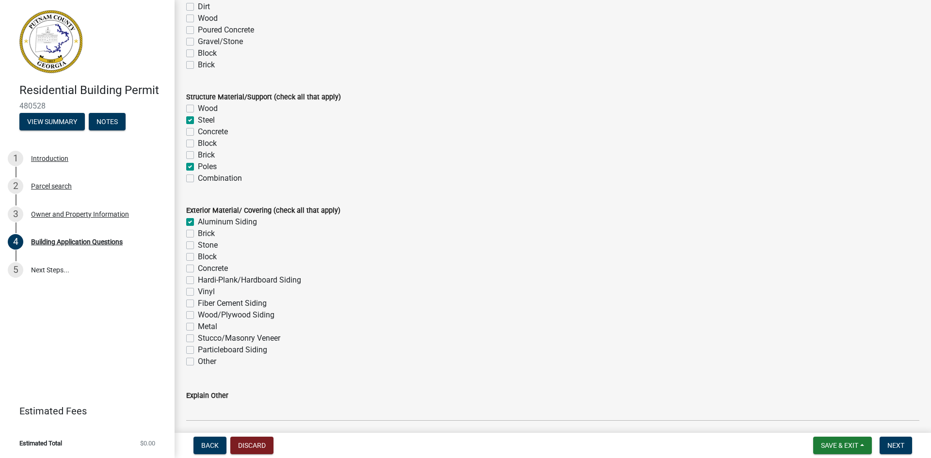
checkbox input "false"
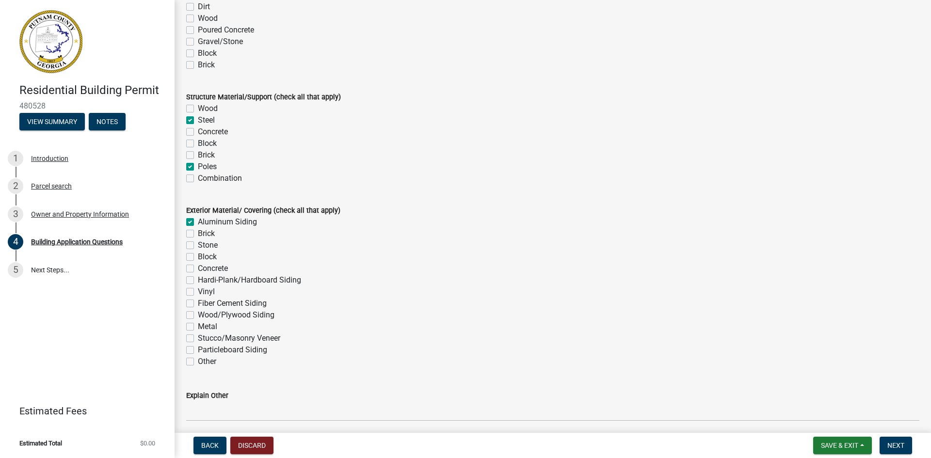
checkbox input "false"
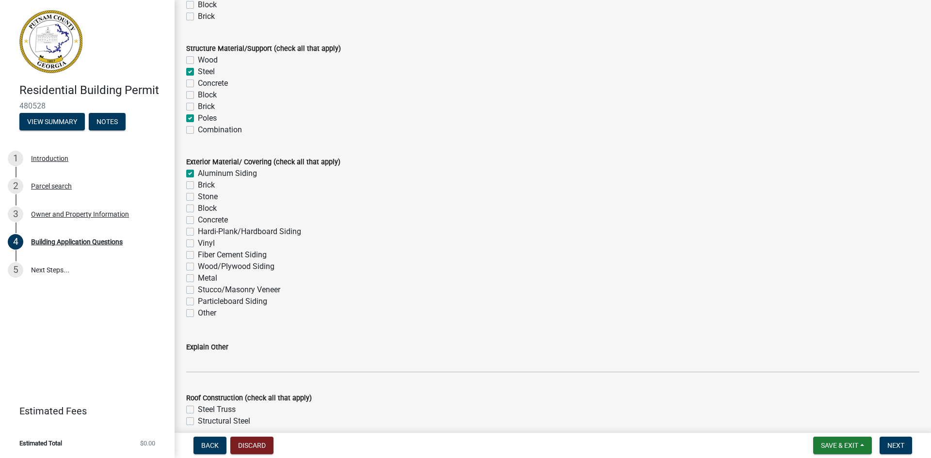
scroll to position [2085, 0]
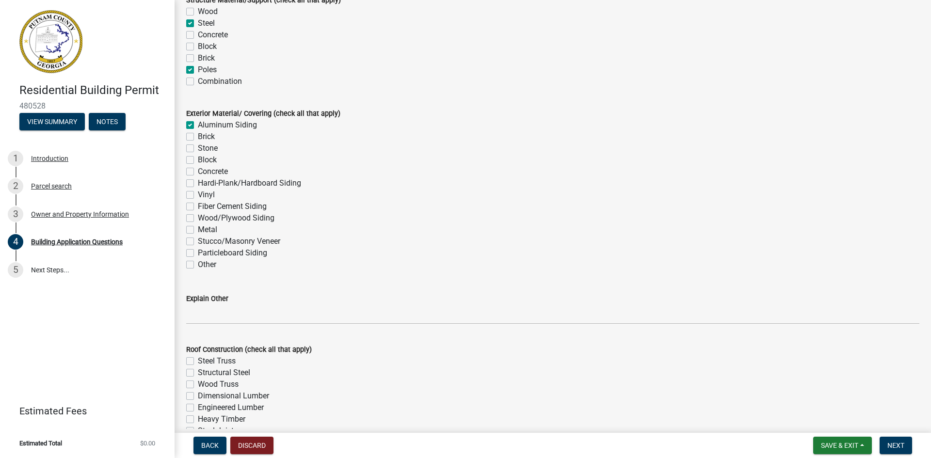
click at [198, 231] on label "Metal" at bounding box center [207, 230] width 19 height 12
click at [198, 230] on input "Metal" at bounding box center [201, 227] width 6 height 6
checkbox input "true"
checkbox input "false"
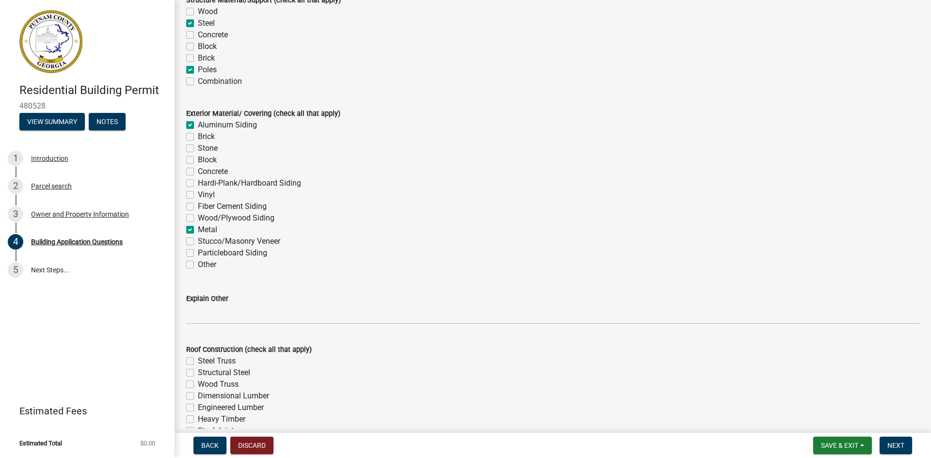
checkbox input "false"
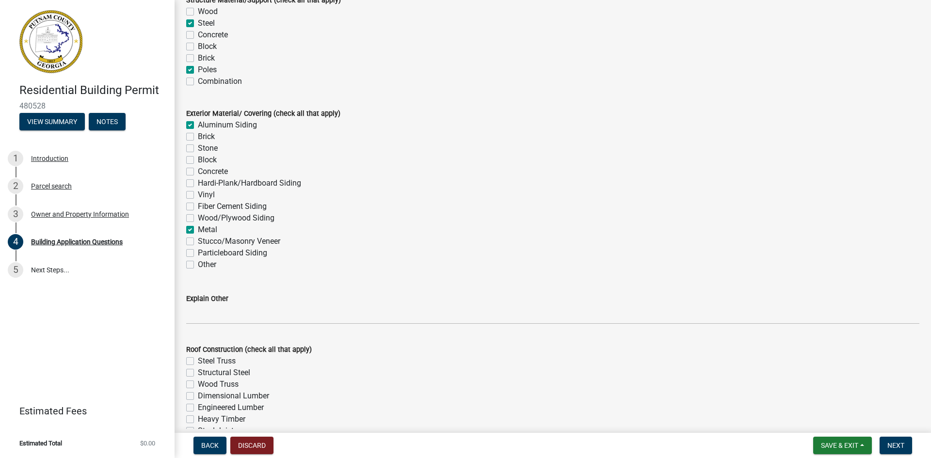
checkbox input "false"
checkbox input "true"
checkbox input "false"
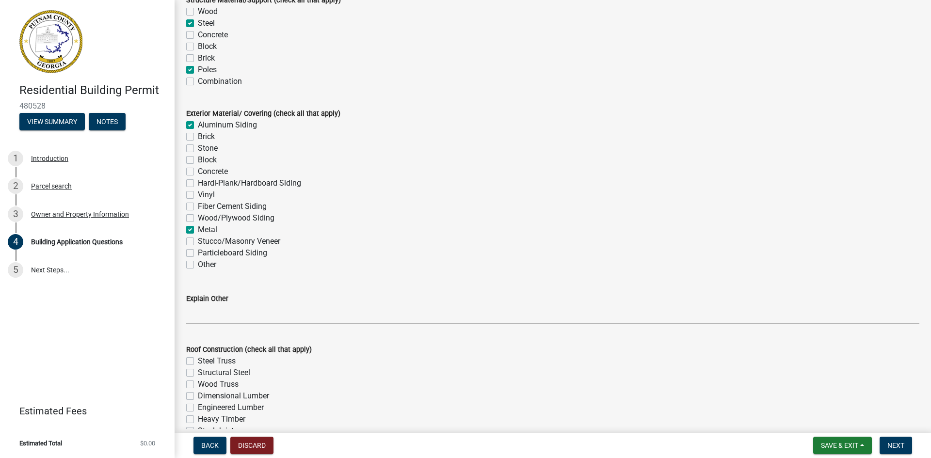
checkbox input "false"
click at [198, 125] on label "Aluminum Siding" at bounding box center [227, 125] width 59 height 12
click at [198, 125] on input "Aluminum Siding" at bounding box center [201, 122] width 6 height 6
checkbox input "false"
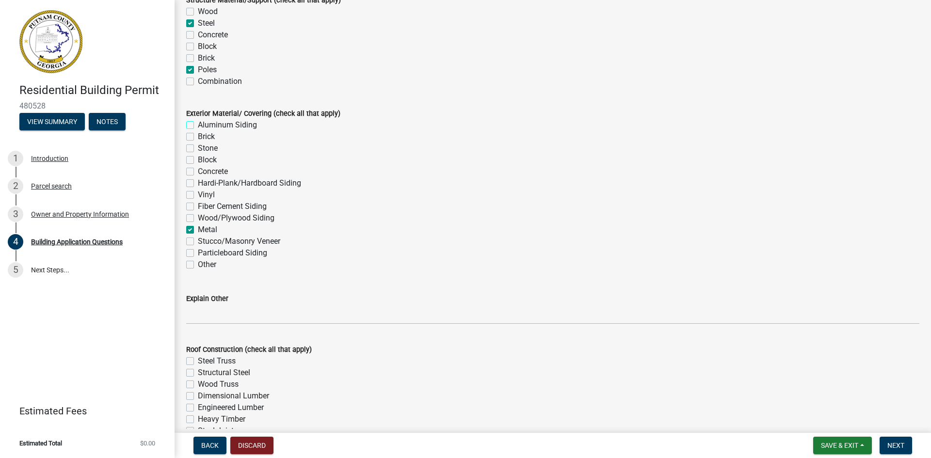
checkbox input "false"
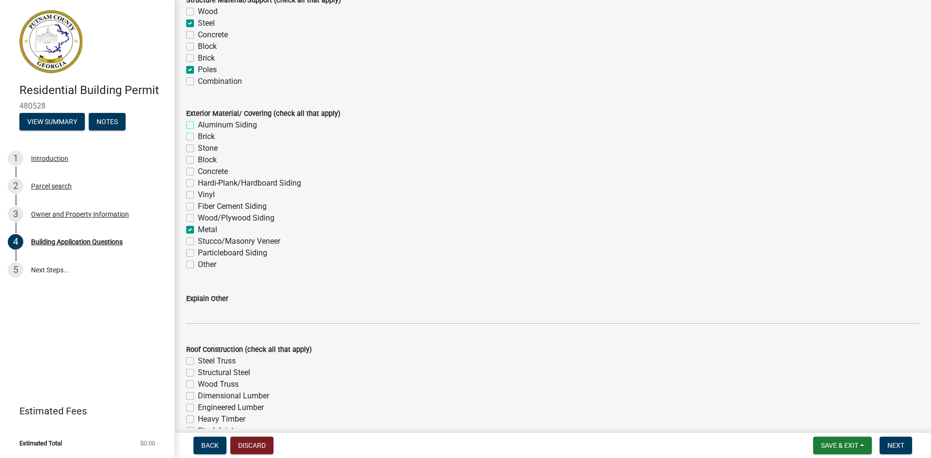
checkbox input "false"
checkbox input "true"
checkbox input "false"
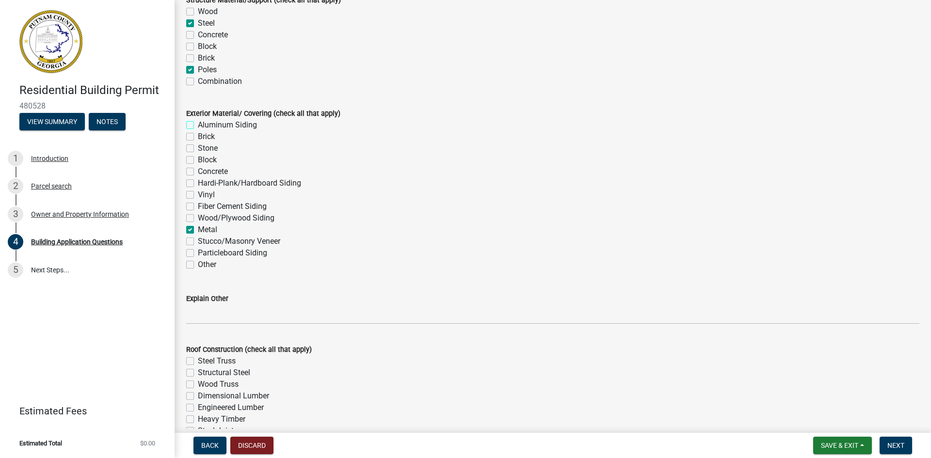
checkbox input "false"
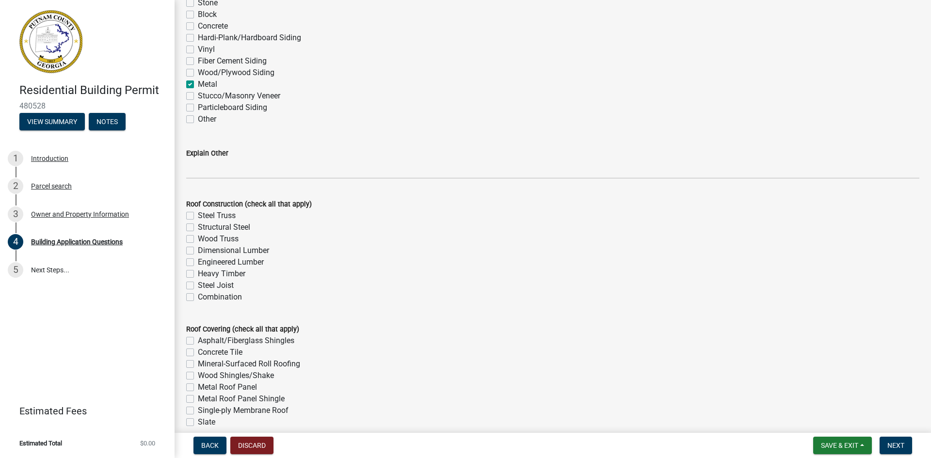
scroll to position [2278, 0]
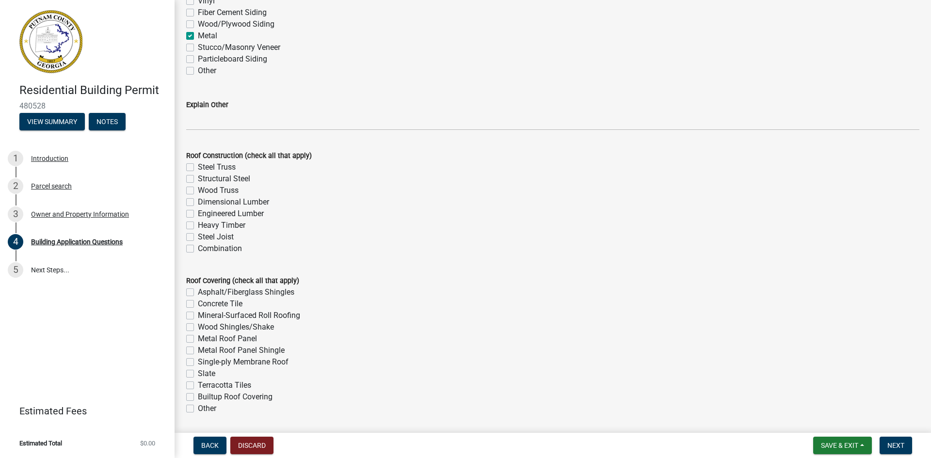
click at [198, 180] on label "Structural Steel" at bounding box center [224, 179] width 52 height 12
click at [198, 179] on input "Structural Steel" at bounding box center [201, 176] width 6 height 6
checkbox input "true"
checkbox input "false"
checkbox input "true"
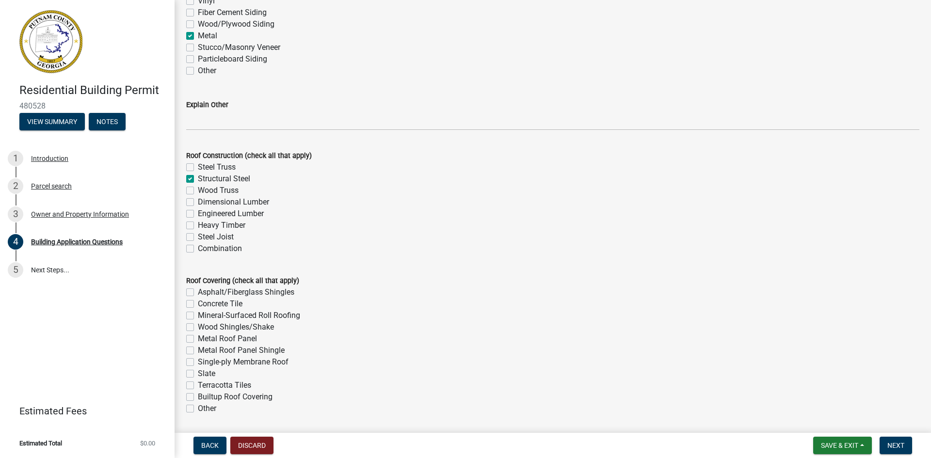
checkbox input "false"
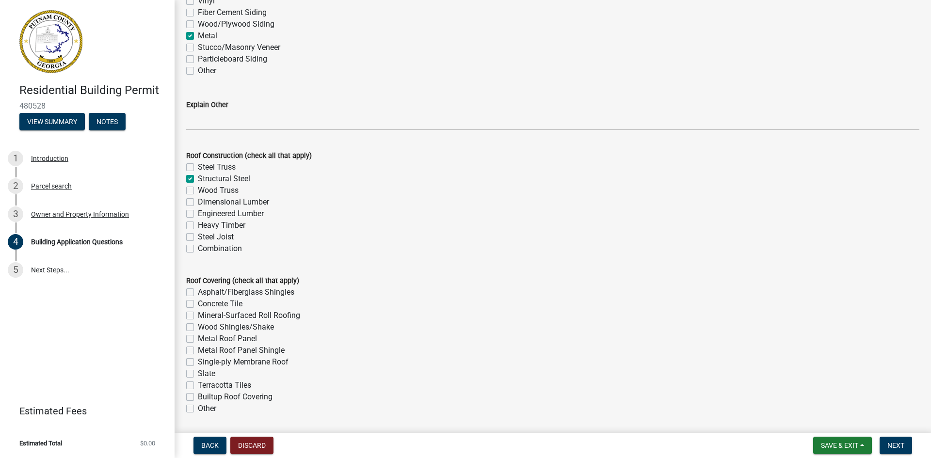
checkbox input "false"
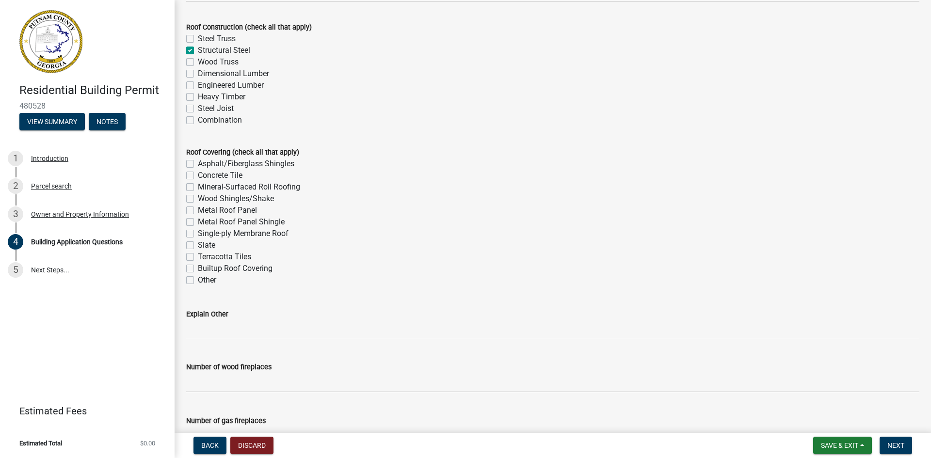
scroll to position [2424, 0]
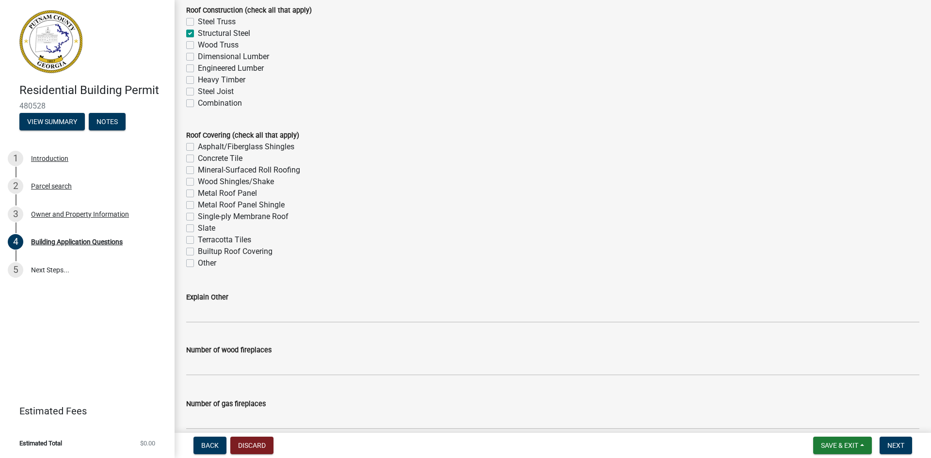
click at [198, 193] on label "Metal Roof Panel" at bounding box center [227, 194] width 59 height 12
click at [198, 193] on input "Metal Roof Panel" at bounding box center [201, 191] width 6 height 6
checkbox input "true"
checkbox input "false"
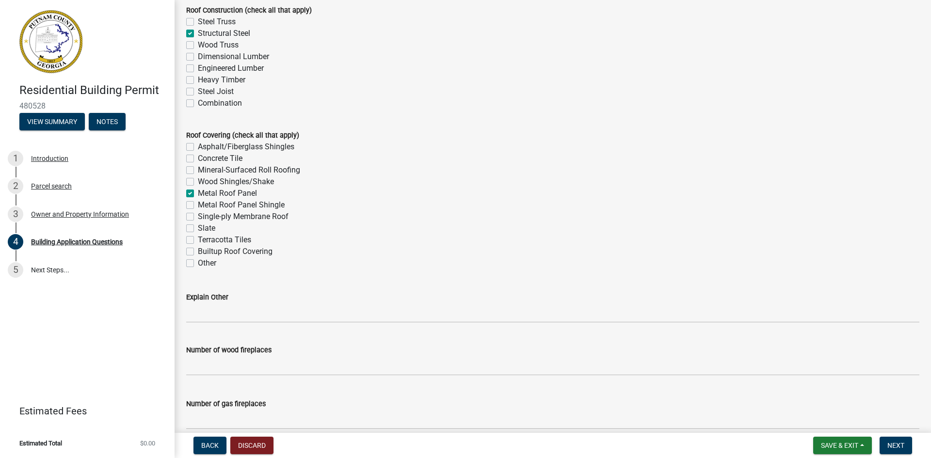
checkbox input "false"
checkbox input "true"
checkbox input "false"
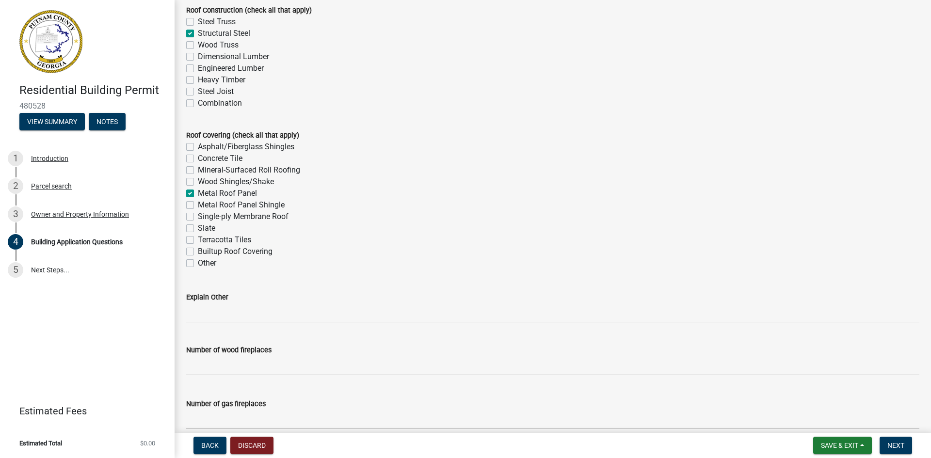
checkbox input "false"
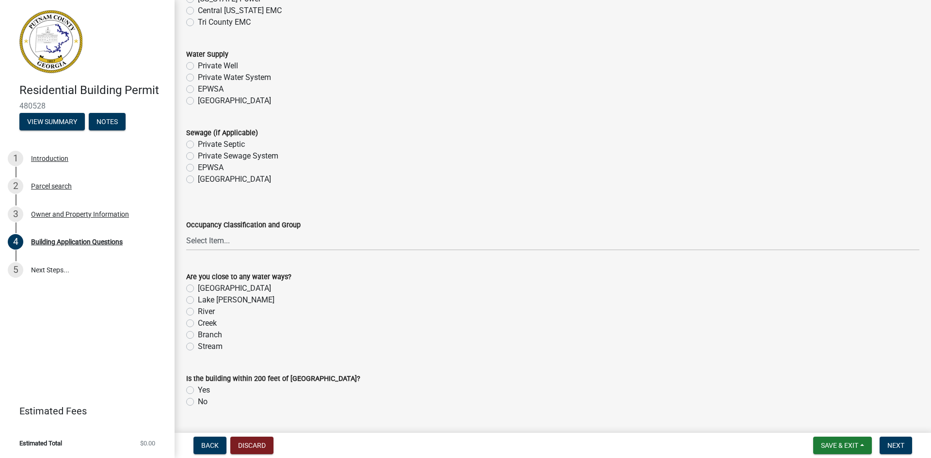
scroll to position [3102, 0]
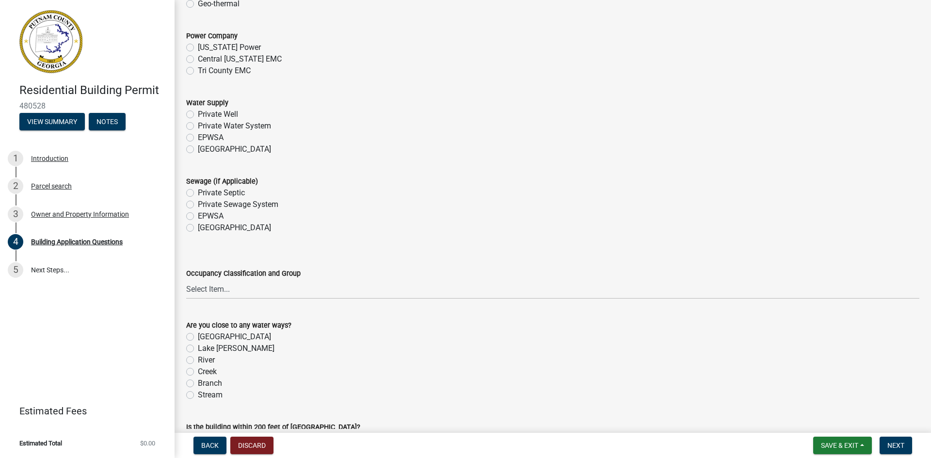
click at [198, 71] on label "Tri County EMC" at bounding box center [224, 71] width 53 height 12
click at [198, 71] on input "Tri County EMC" at bounding box center [201, 68] width 6 height 6
radio input "true"
click at [198, 114] on label "Private Well" at bounding box center [218, 115] width 40 height 12
click at [198, 114] on input "Private Well" at bounding box center [201, 112] width 6 height 6
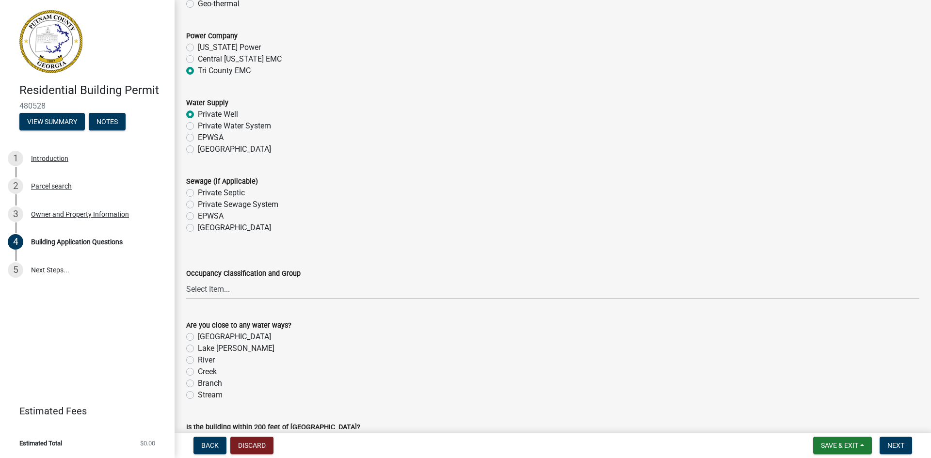
radio input "true"
click at [198, 192] on label "Private Septic" at bounding box center [221, 193] width 47 height 12
click at [198, 192] on input "Private Septic" at bounding box center [201, 190] width 6 height 6
radio input "true"
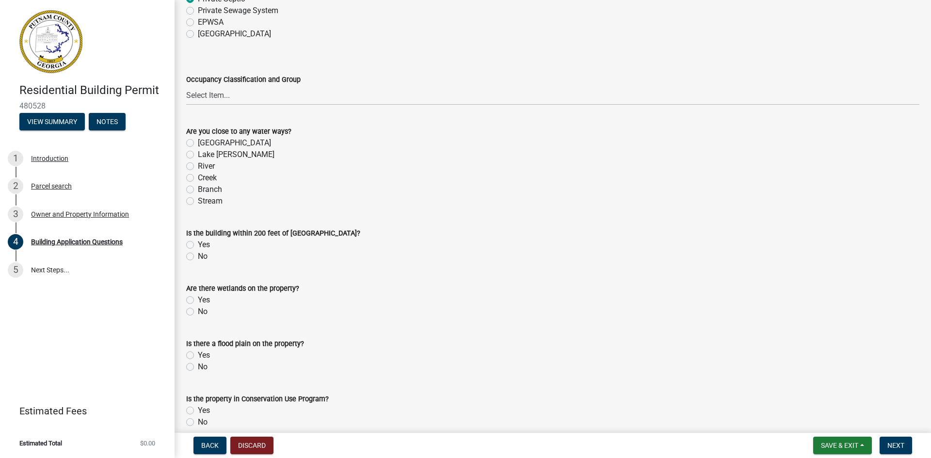
scroll to position [3345, 0]
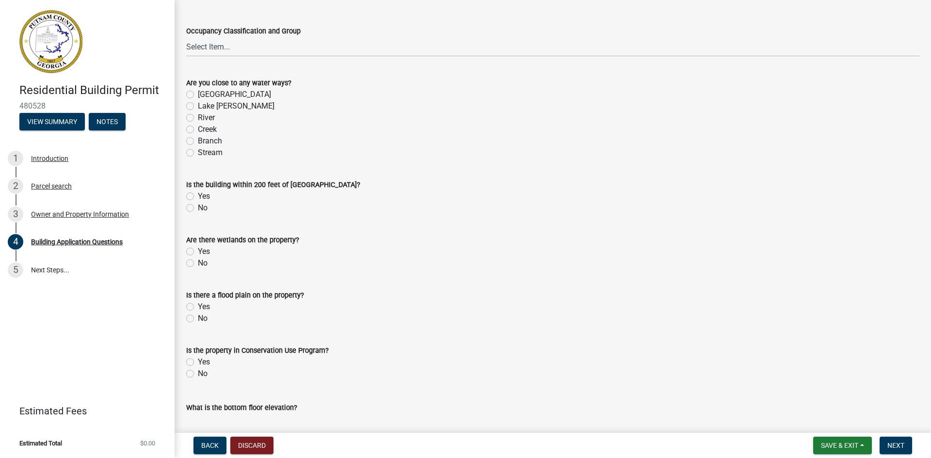
click at [198, 208] on label "No" at bounding box center [203, 208] width 10 height 12
click at [198, 208] on input "No" at bounding box center [201, 205] width 6 height 6
radio input "true"
click at [198, 262] on label "No" at bounding box center [203, 263] width 10 height 12
click at [198, 262] on input "No" at bounding box center [201, 260] width 6 height 6
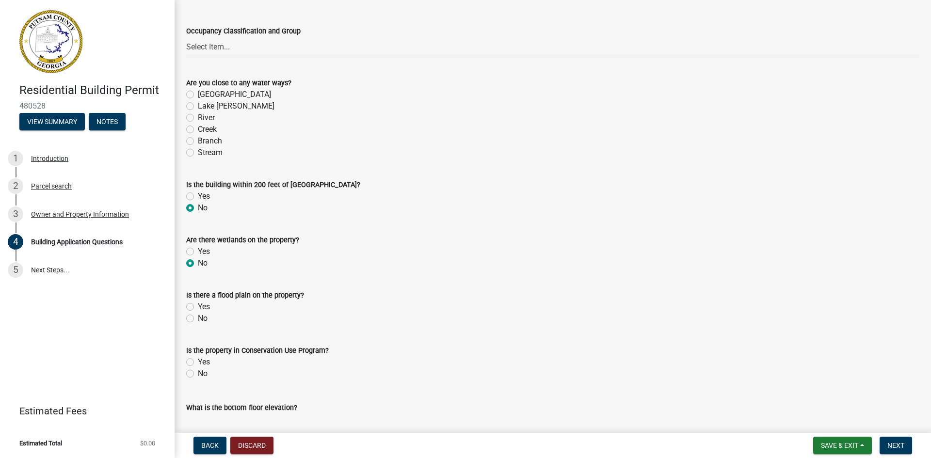
radio input "true"
click at [198, 318] on label "No" at bounding box center [203, 319] width 10 height 12
click at [198, 318] on input "No" at bounding box center [201, 316] width 6 height 6
radio input "true"
click at [198, 374] on label "No" at bounding box center [203, 374] width 10 height 12
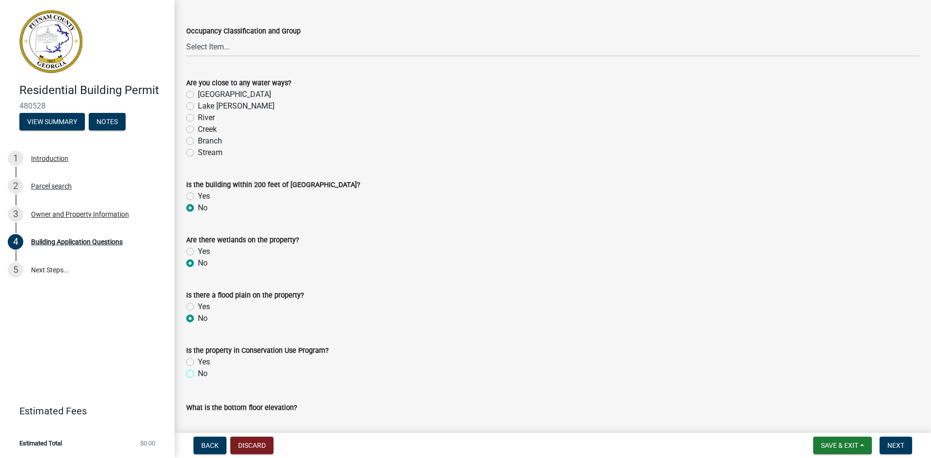
click at [198, 374] on input "No" at bounding box center [201, 371] width 6 height 6
radio input "true"
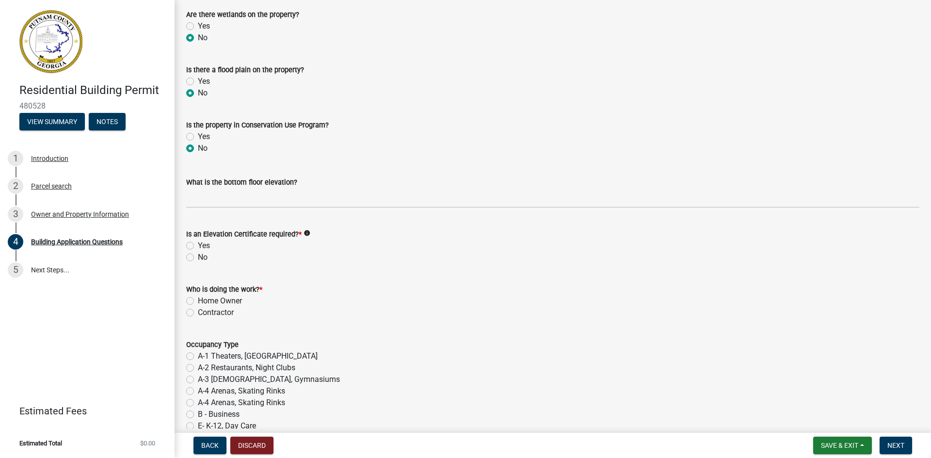
scroll to position [3587, 0]
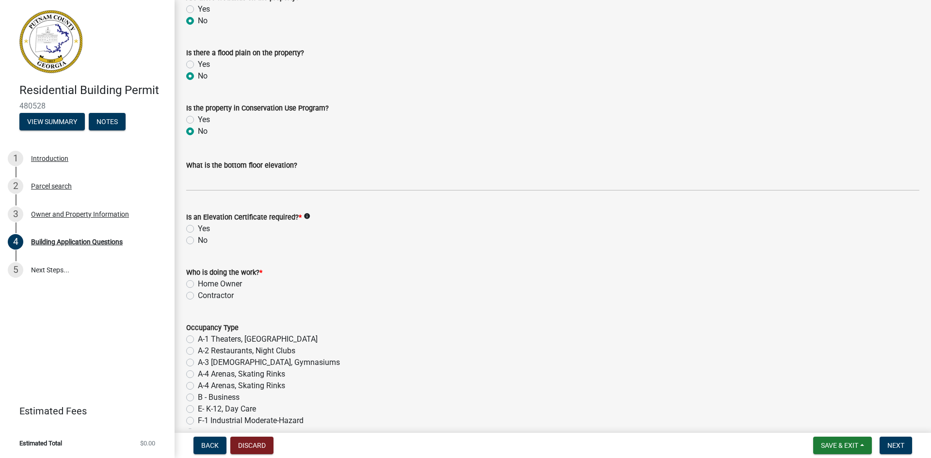
click at [198, 240] on label "No" at bounding box center [203, 241] width 10 height 12
click at [198, 240] on input "No" at bounding box center [201, 238] width 6 height 6
radio input "true"
click at [198, 284] on label "Home Owner" at bounding box center [220, 284] width 44 height 12
click at [198, 284] on input "Home Owner" at bounding box center [201, 281] width 6 height 6
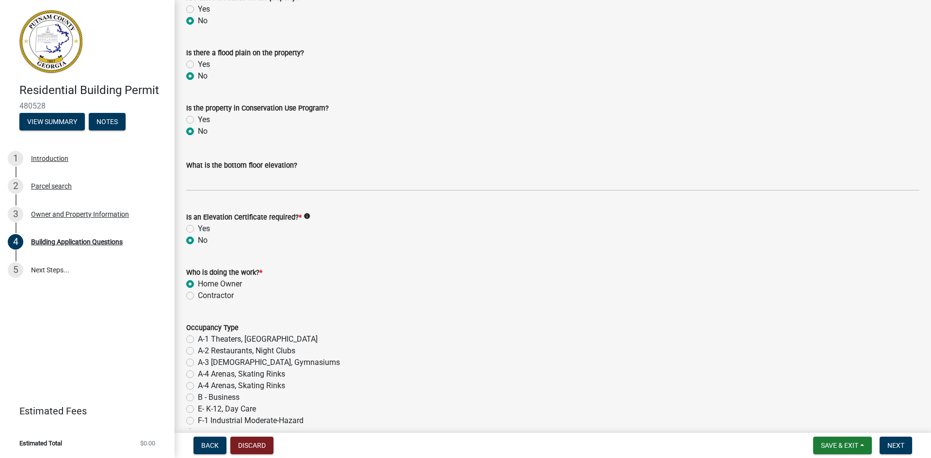
radio input "true"
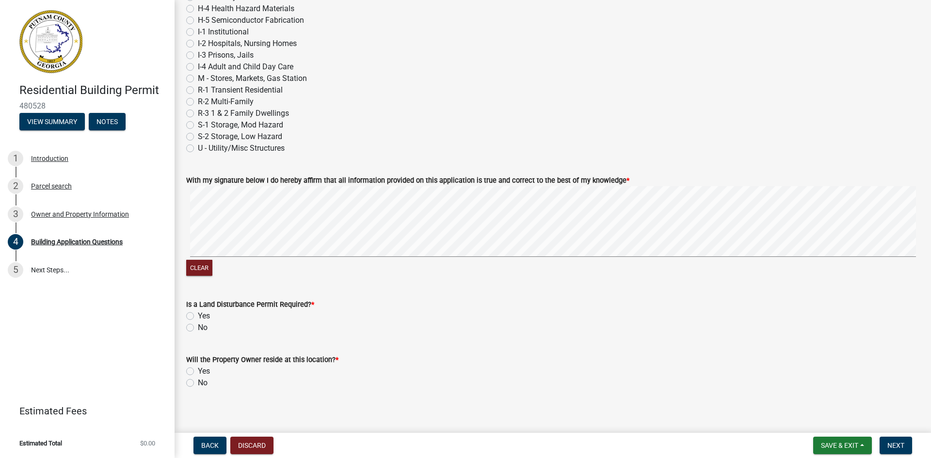
scroll to position [4064, 0]
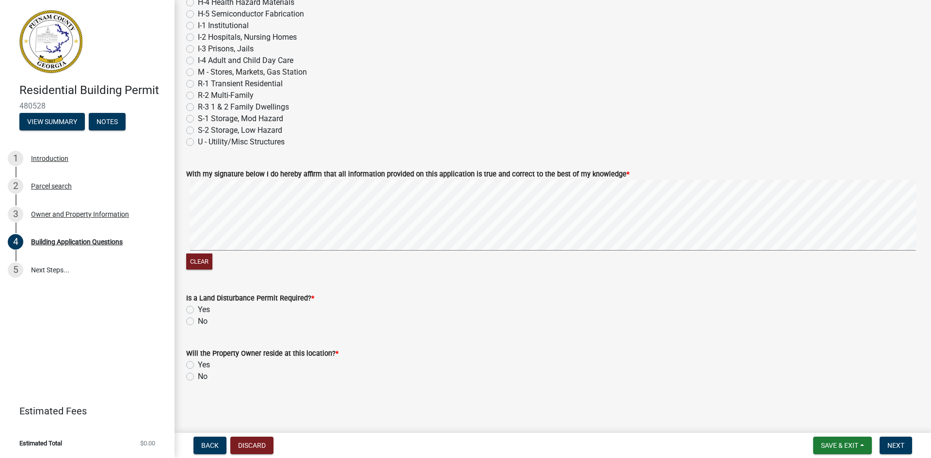
click at [198, 321] on label "No" at bounding box center [203, 322] width 10 height 12
click at [198, 321] on input "No" at bounding box center [201, 319] width 6 height 6
radio input "true"
click at [198, 363] on label "Yes" at bounding box center [204, 365] width 12 height 12
click at [198, 363] on input "Yes" at bounding box center [201, 362] width 6 height 6
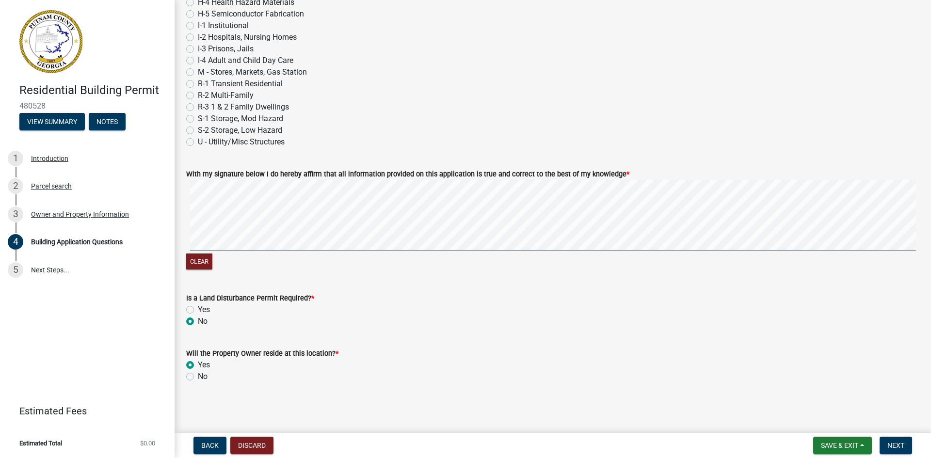
radio input "true"
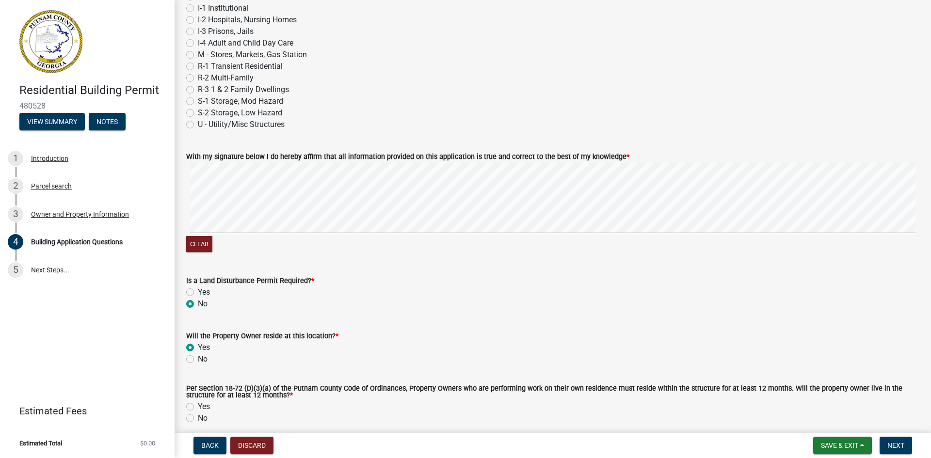
scroll to position [4123, 0]
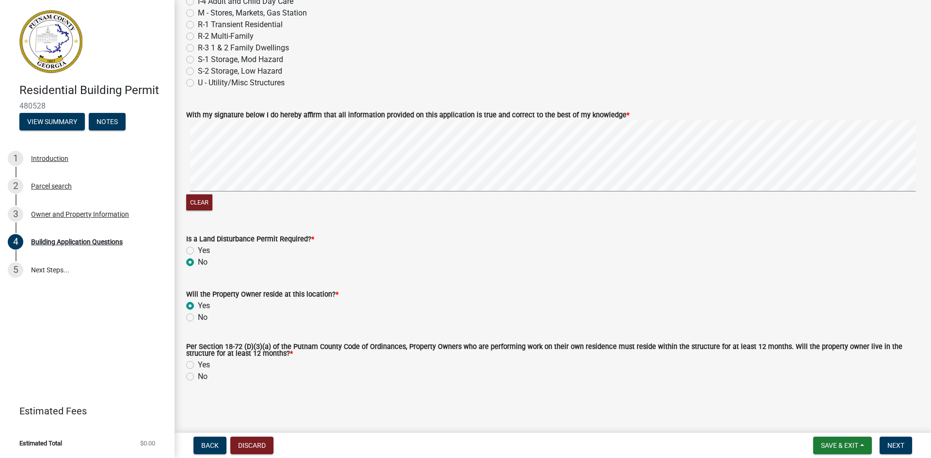
click at [198, 364] on label "Yes" at bounding box center [204, 365] width 12 height 12
click at [198, 364] on input "Yes" at bounding box center [201, 362] width 6 height 6
radio input "true"
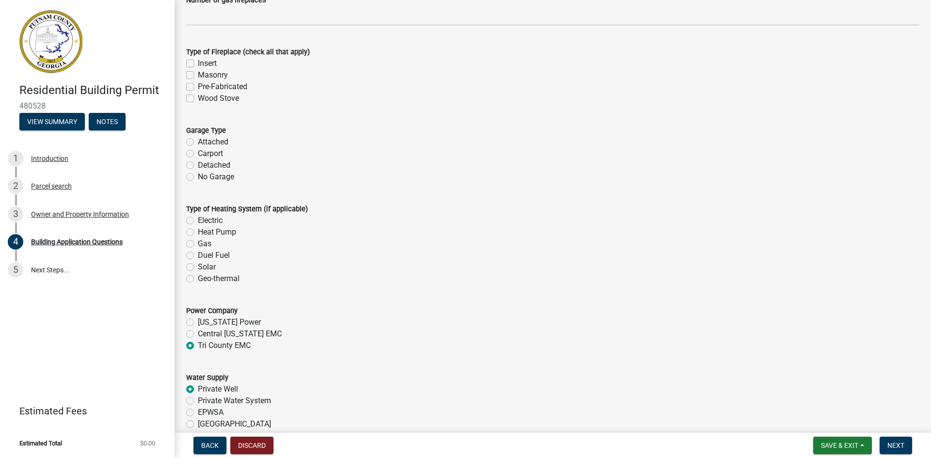
scroll to position [2815, 0]
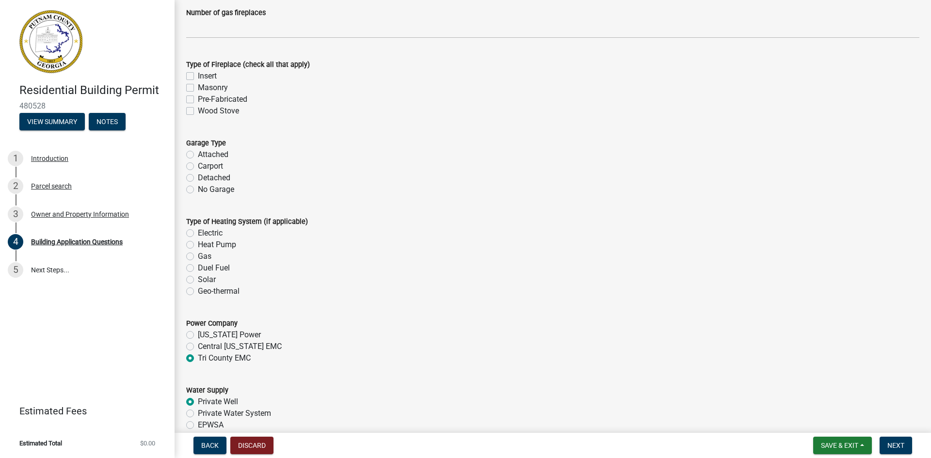
click at [198, 232] on label "Electric" at bounding box center [210, 233] width 25 height 12
click at [198, 232] on input "Electric" at bounding box center [201, 230] width 6 height 6
radio input "true"
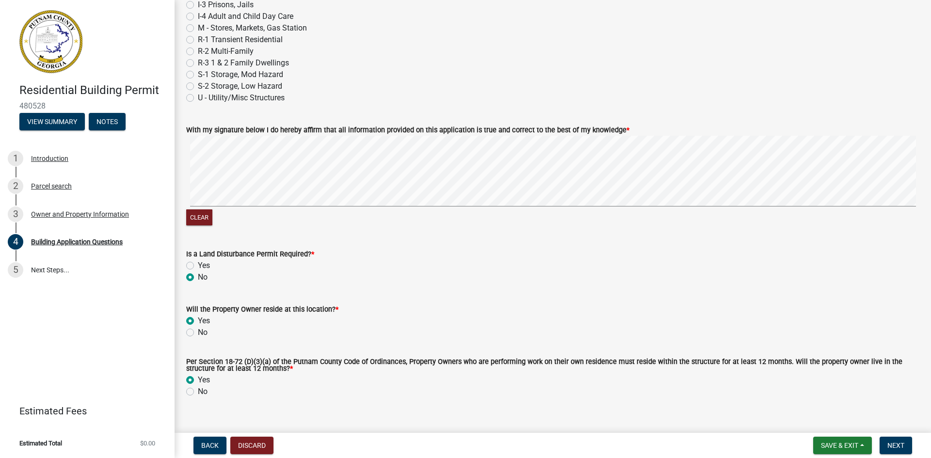
scroll to position [4123, 0]
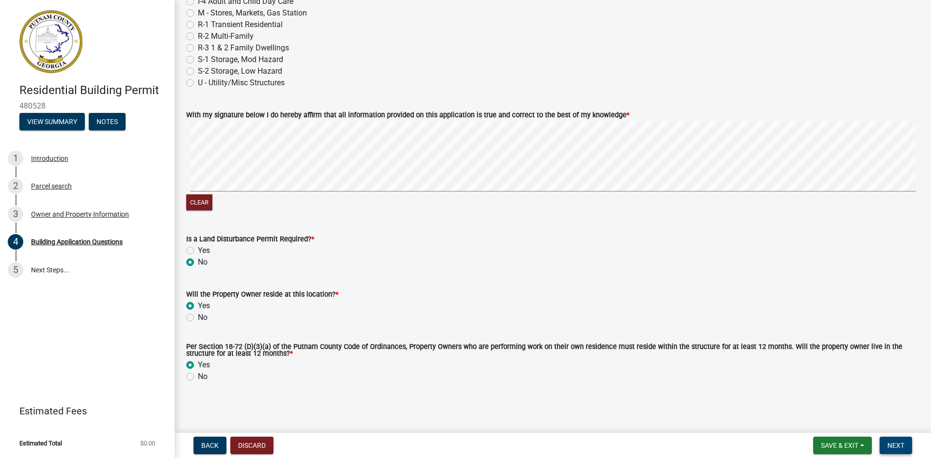
click at [895, 443] on span "Next" at bounding box center [895, 446] width 17 height 8
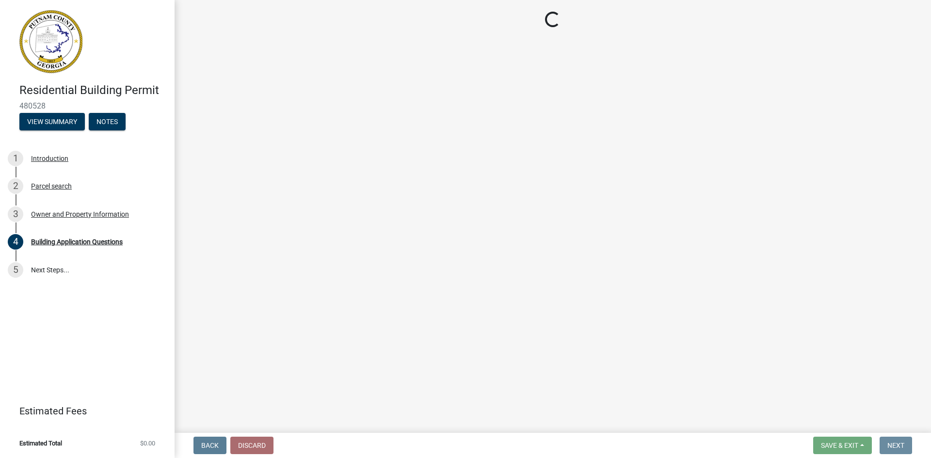
scroll to position [0, 0]
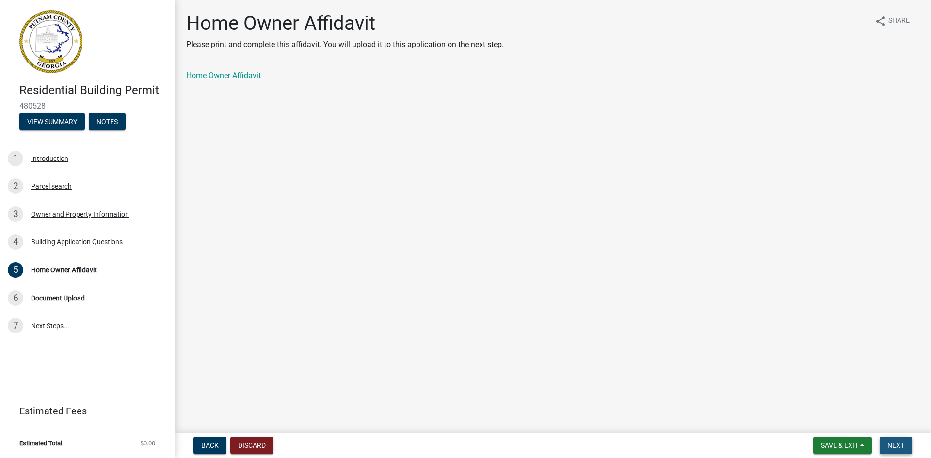
click at [891, 445] on span "Next" at bounding box center [895, 446] width 17 height 8
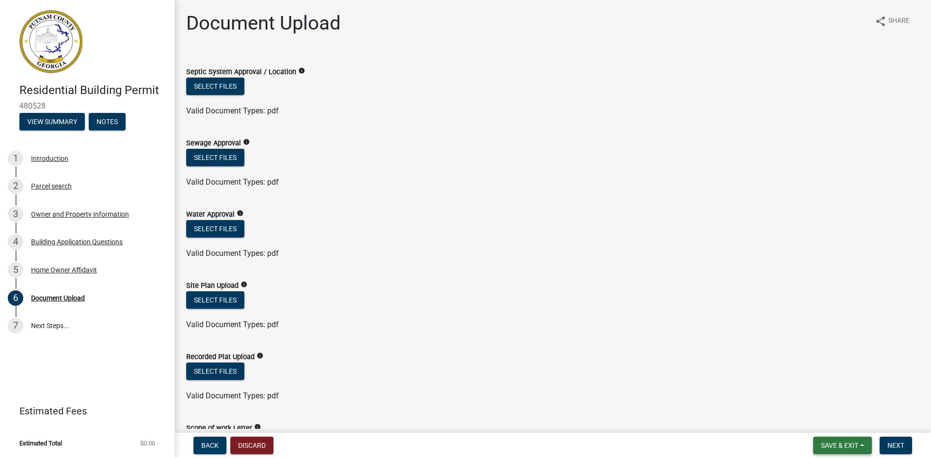
click at [835, 445] on span "Save & Exit" at bounding box center [839, 446] width 37 height 8
click at [829, 419] on button "Save & Exit" at bounding box center [833, 420] width 78 height 23
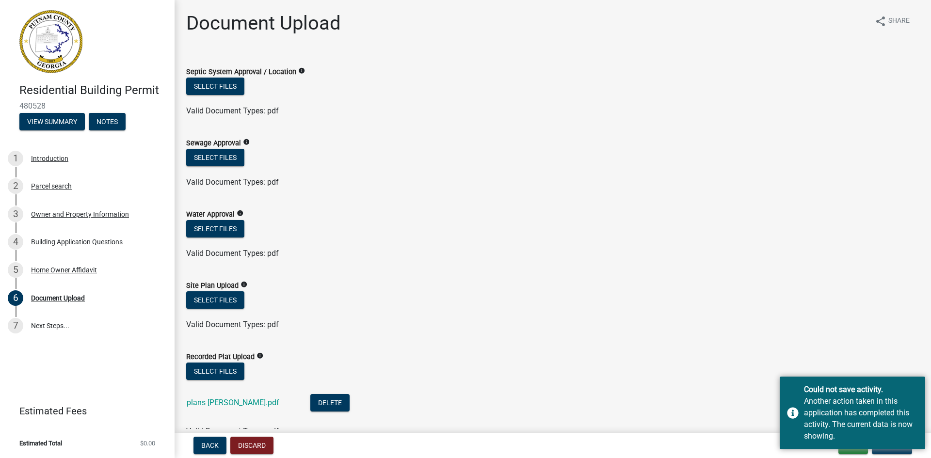
click at [911, 357] on div "Recorded Plat Upload info" at bounding box center [552, 357] width 733 height 12
click at [903, 450] on button "Update" at bounding box center [891, 445] width 40 height 17
